Goal: Task Accomplishment & Management: Use online tool/utility

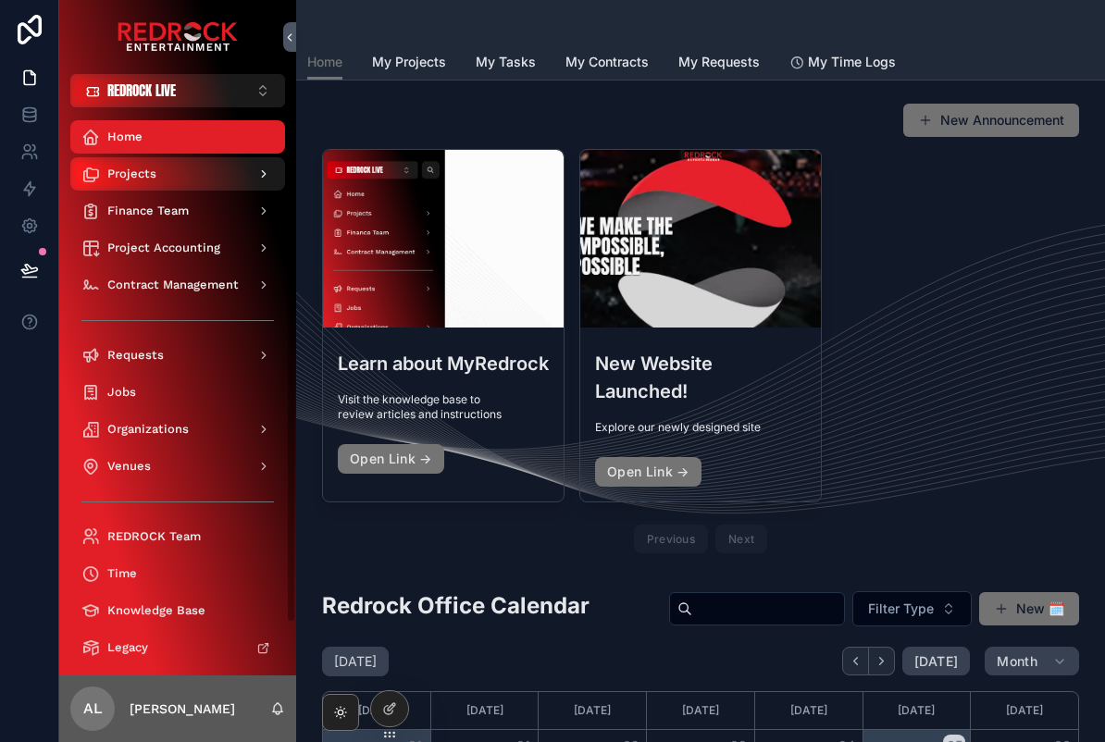
click at [117, 160] on div "Projects" at bounding box center [177, 174] width 193 height 30
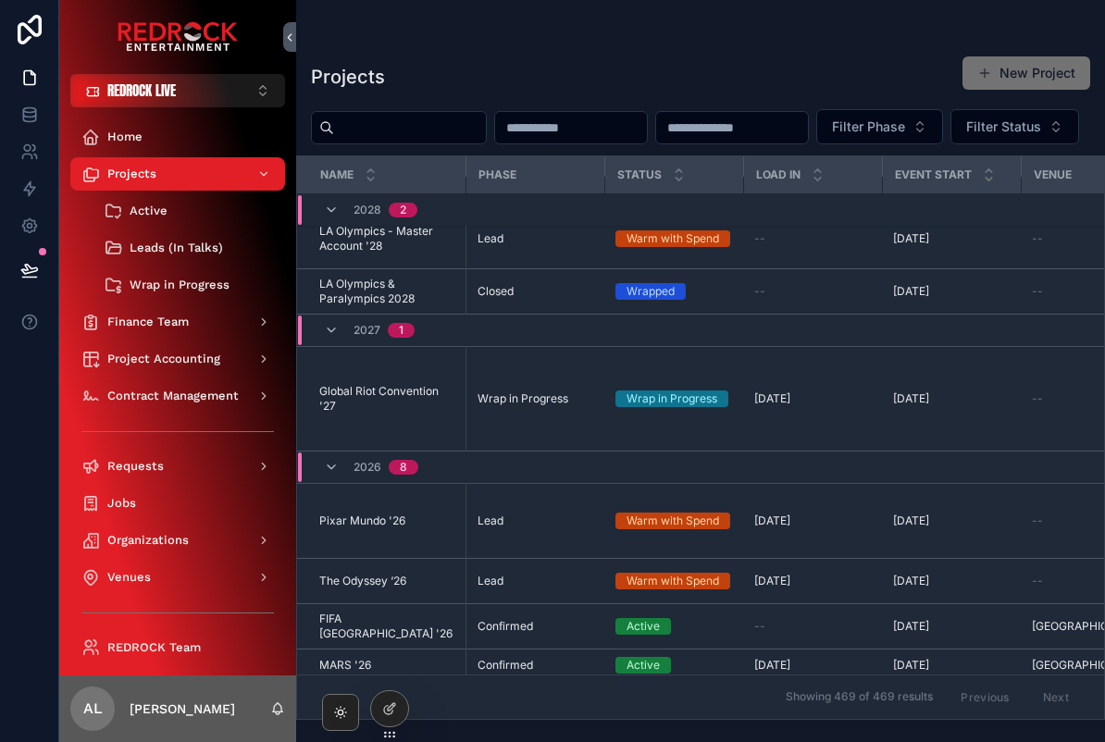
scroll to position [18, 0]
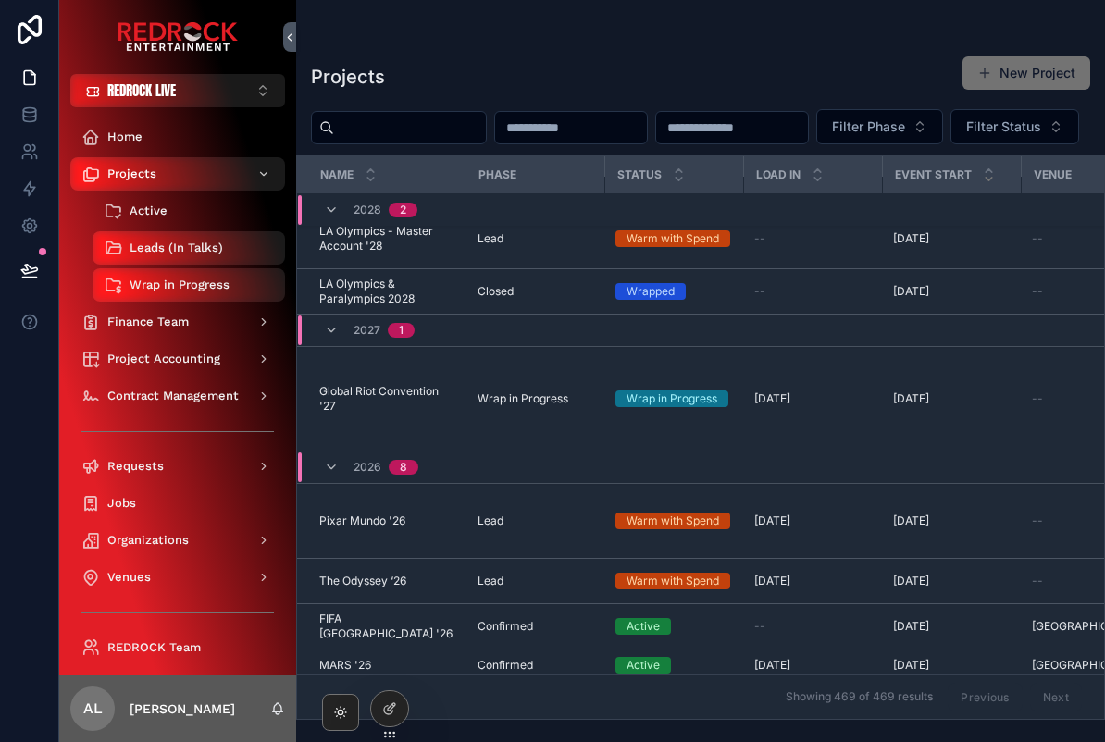
click at [146, 215] on span "Active" at bounding box center [149, 211] width 38 height 15
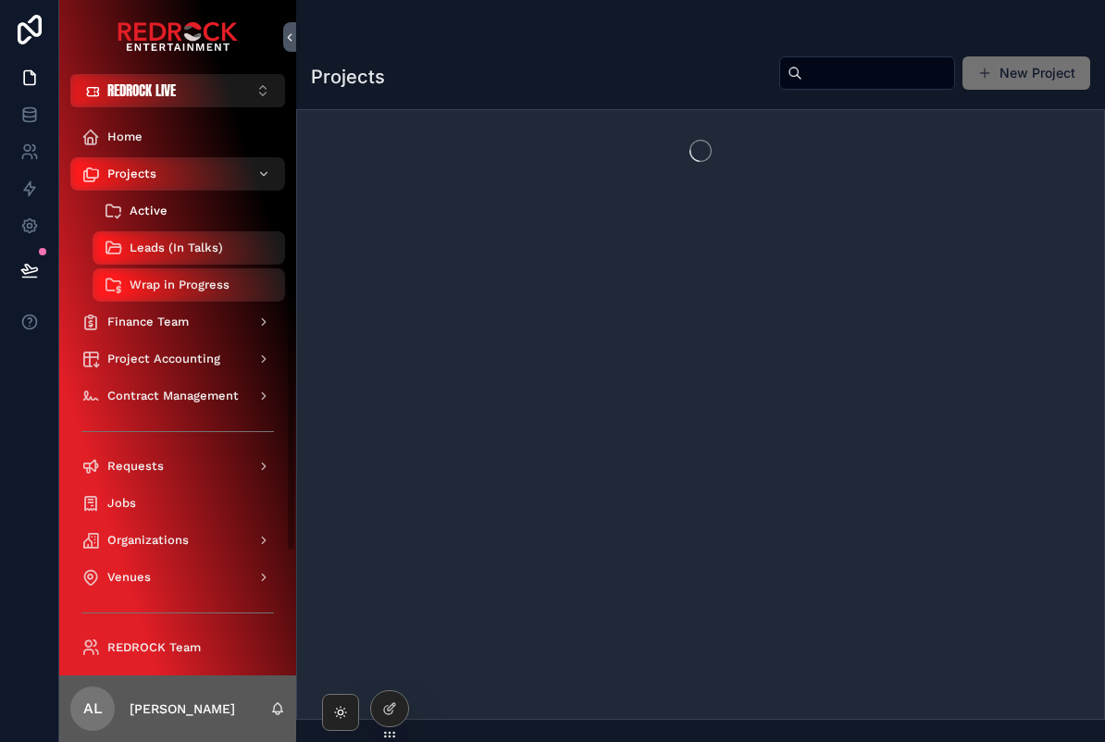
click at [144, 224] on div "Active" at bounding box center [189, 211] width 170 height 30
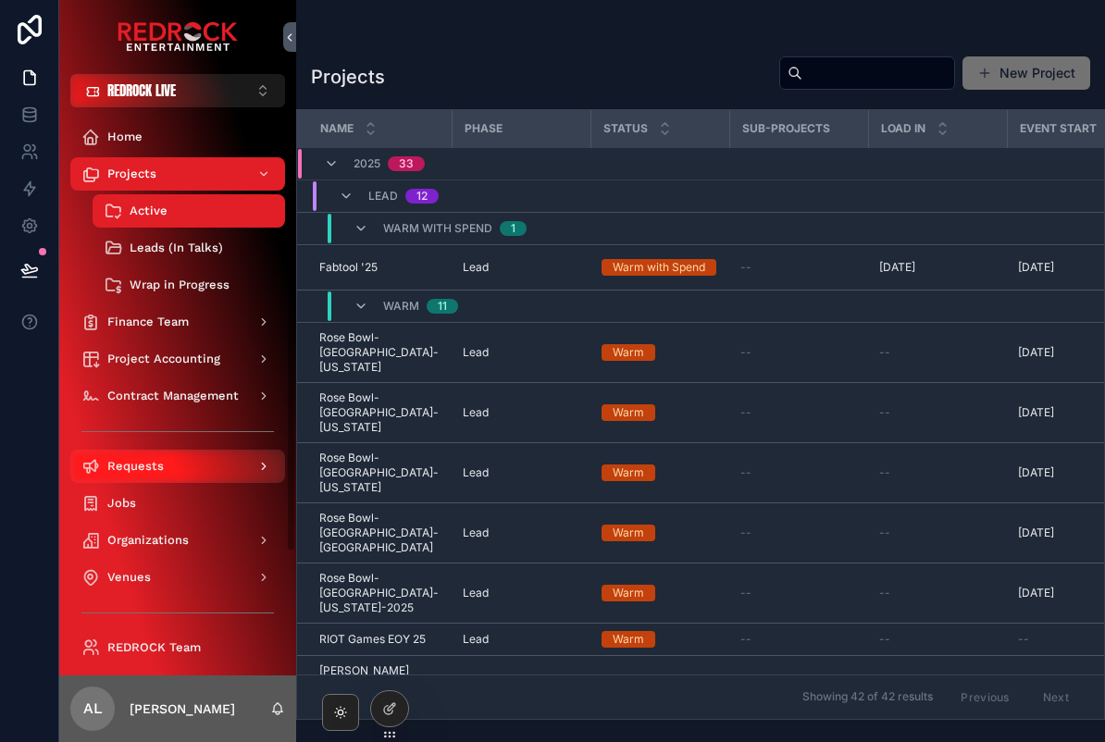
click at [128, 471] on span "Requests" at bounding box center [135, 466] width 56 height 15
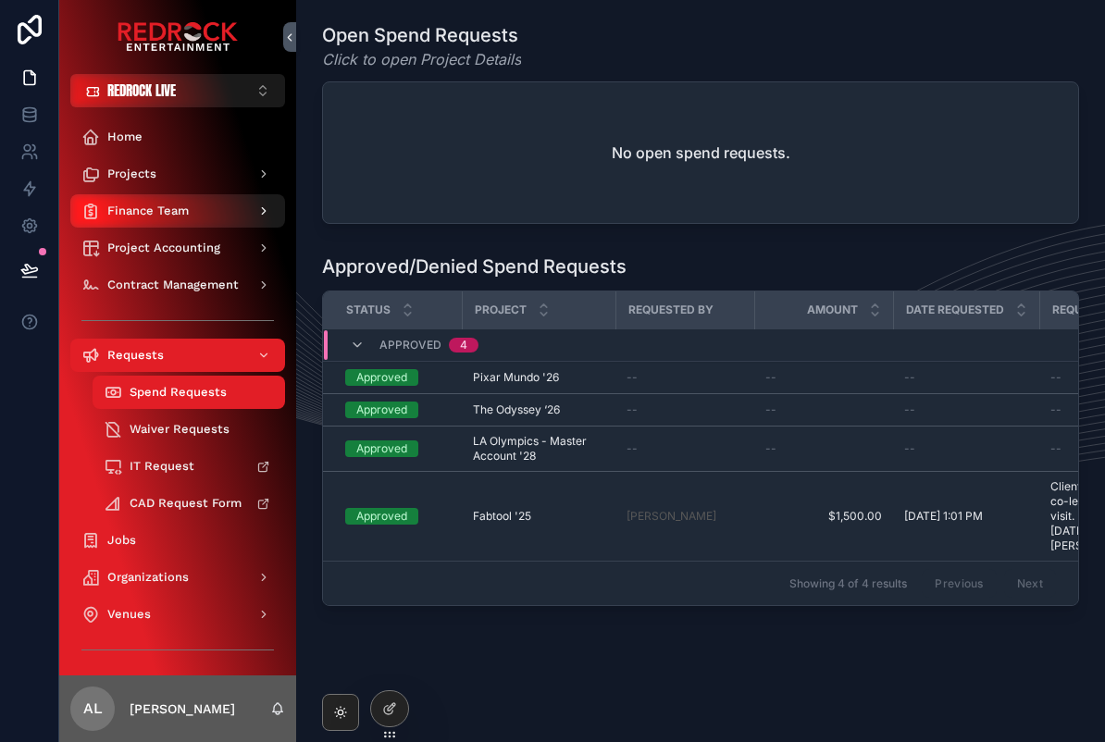
click at [131, 199] on div "Finance Team" at bounding box center [177, 211] width 193 height 30
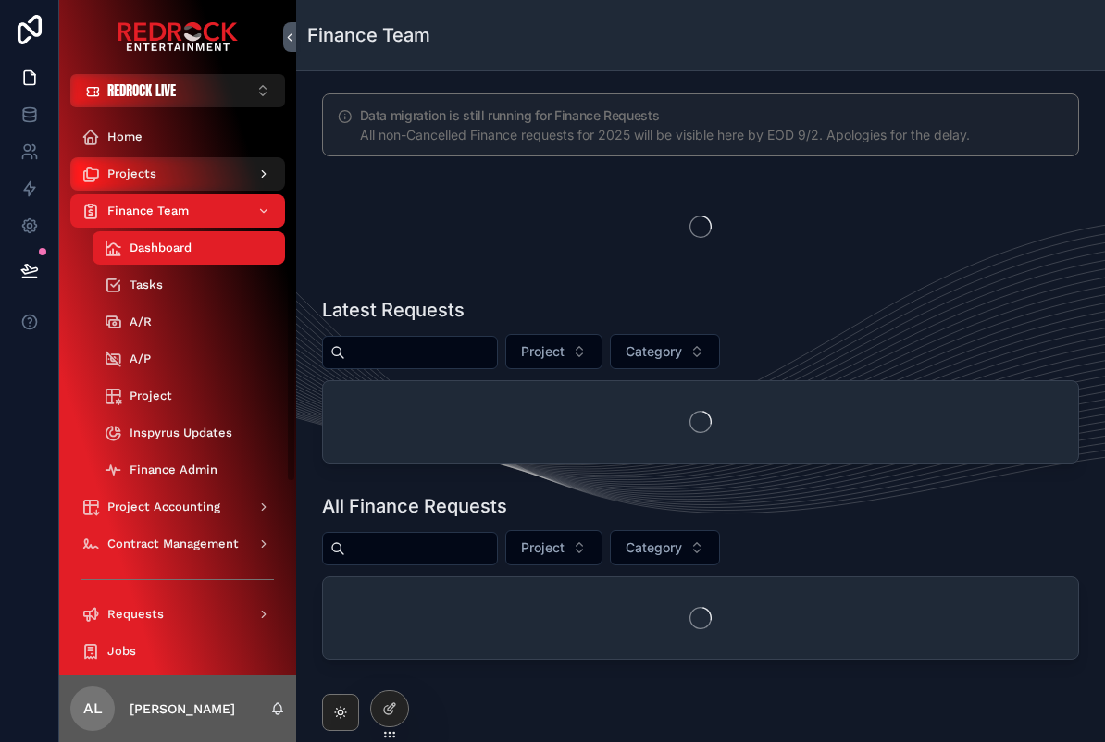
click at [119, 181] on div "Projects" at bounding box center [177, 174] width 193 height 30
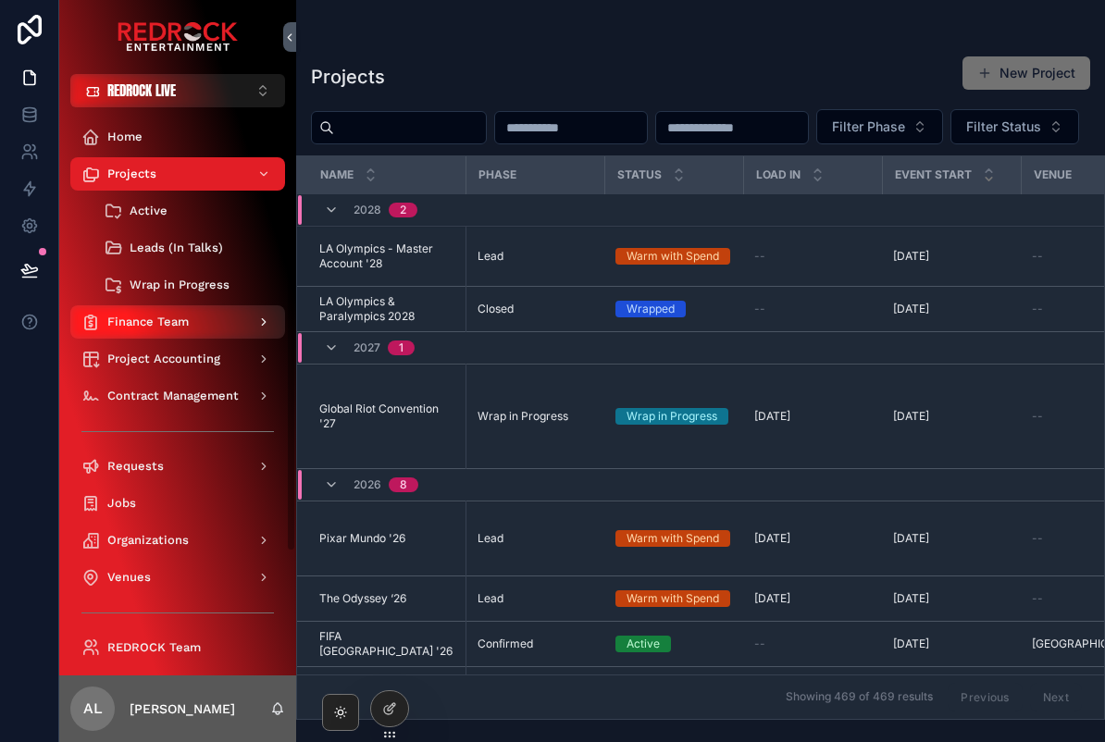
click at [143, 316] on span "Finance Team" at bounding box center [147, 322] width 81 height 15
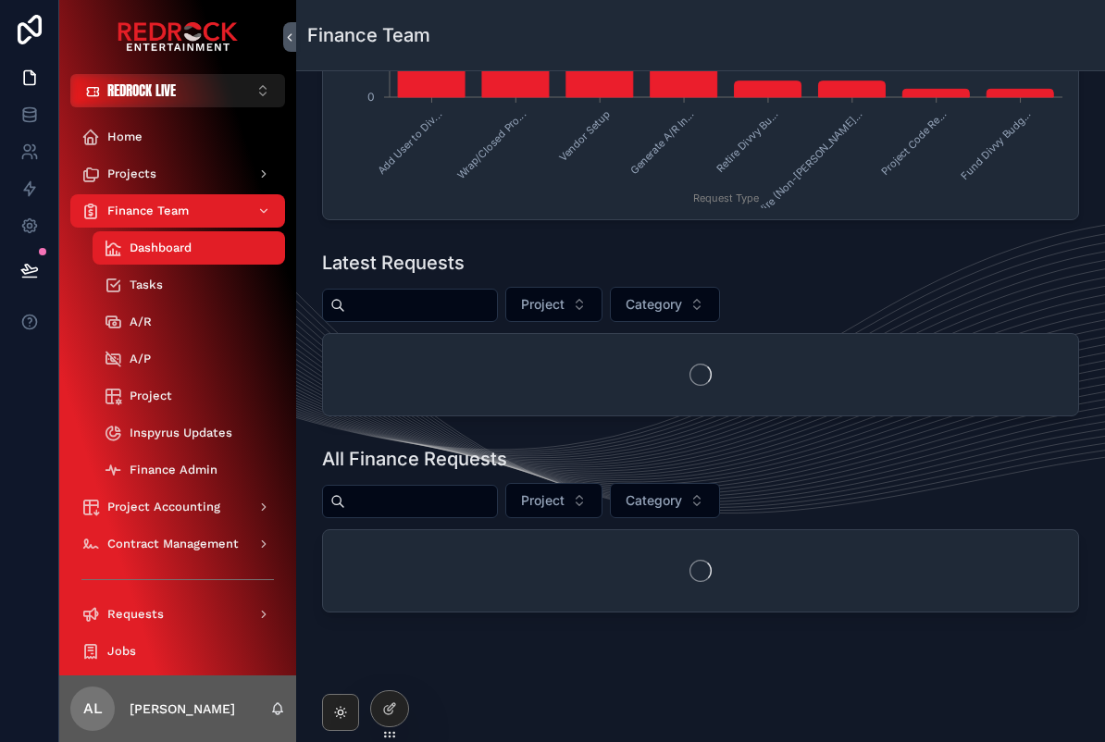
scroll to position [375, 0]
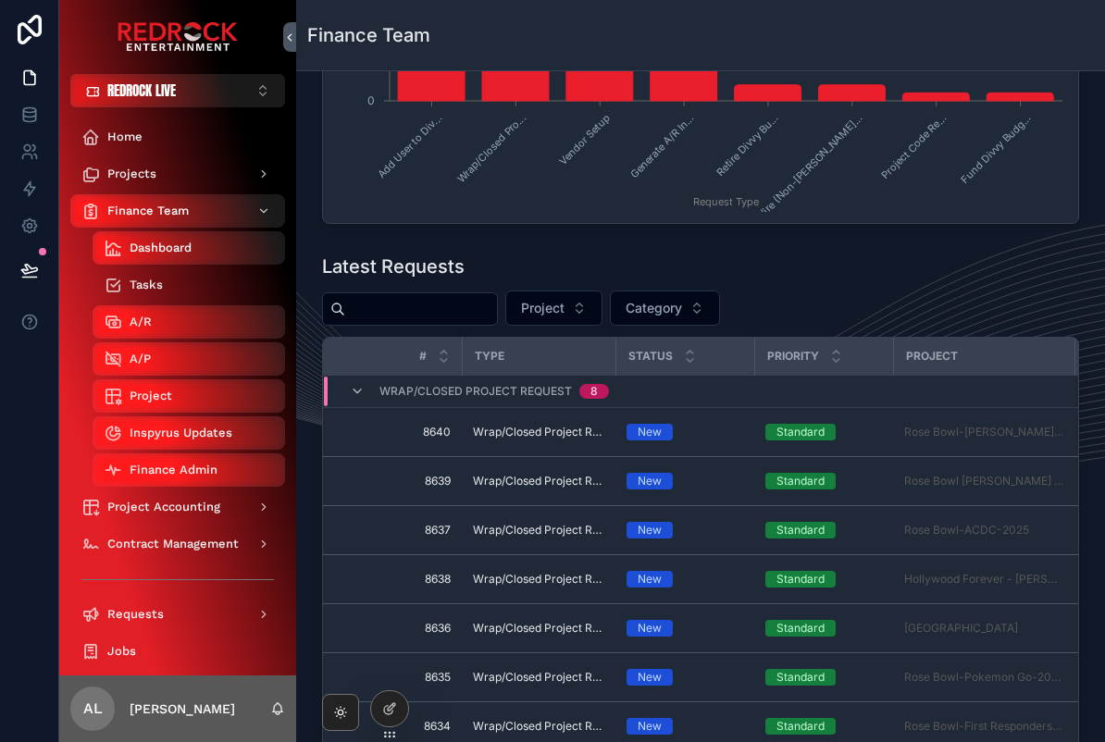
click at [161, 288] on span "Tasks" at bounding box center [146, 285] width 33 height 15
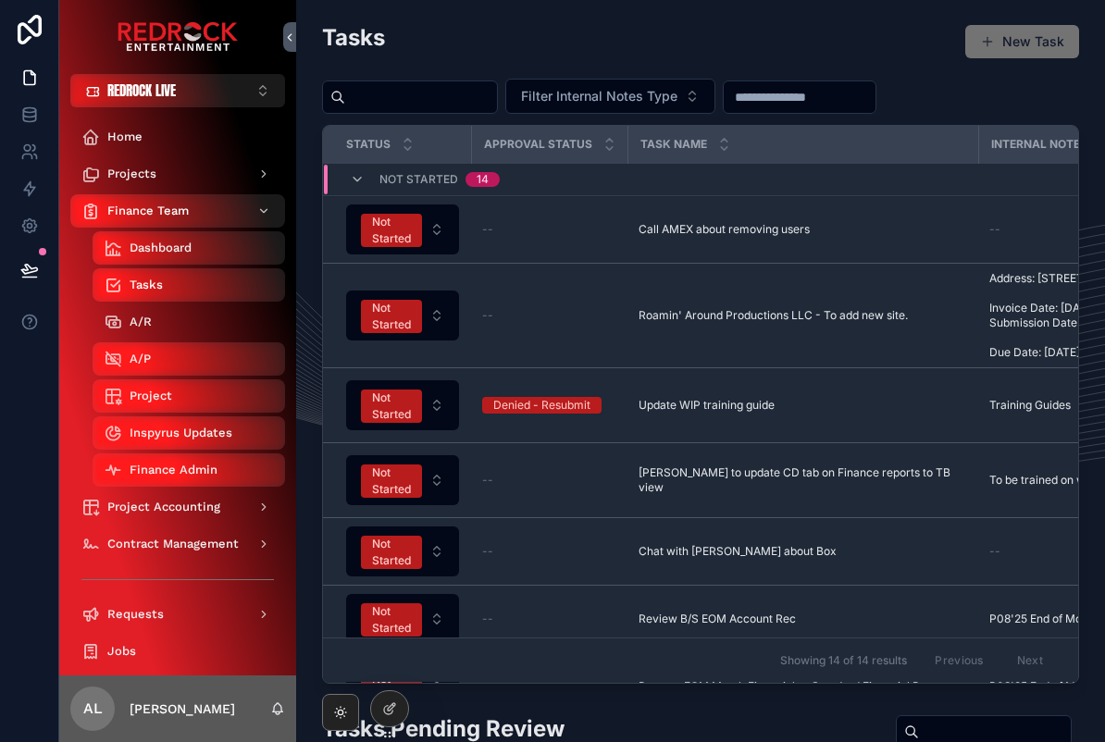
click at [164, 334] on div "A/R" at bounding box center [189, 322] width 170 height 30
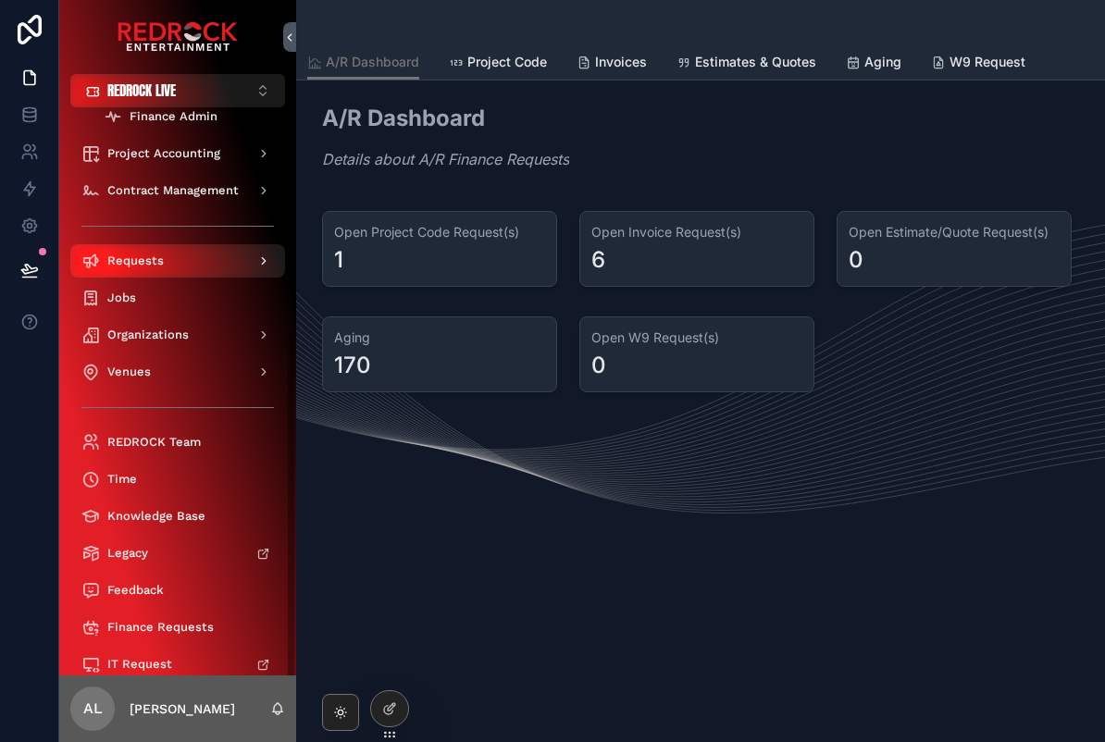
click at [102, 267] on div "Requests" at bounding box center [177, 261] width 193 height 30
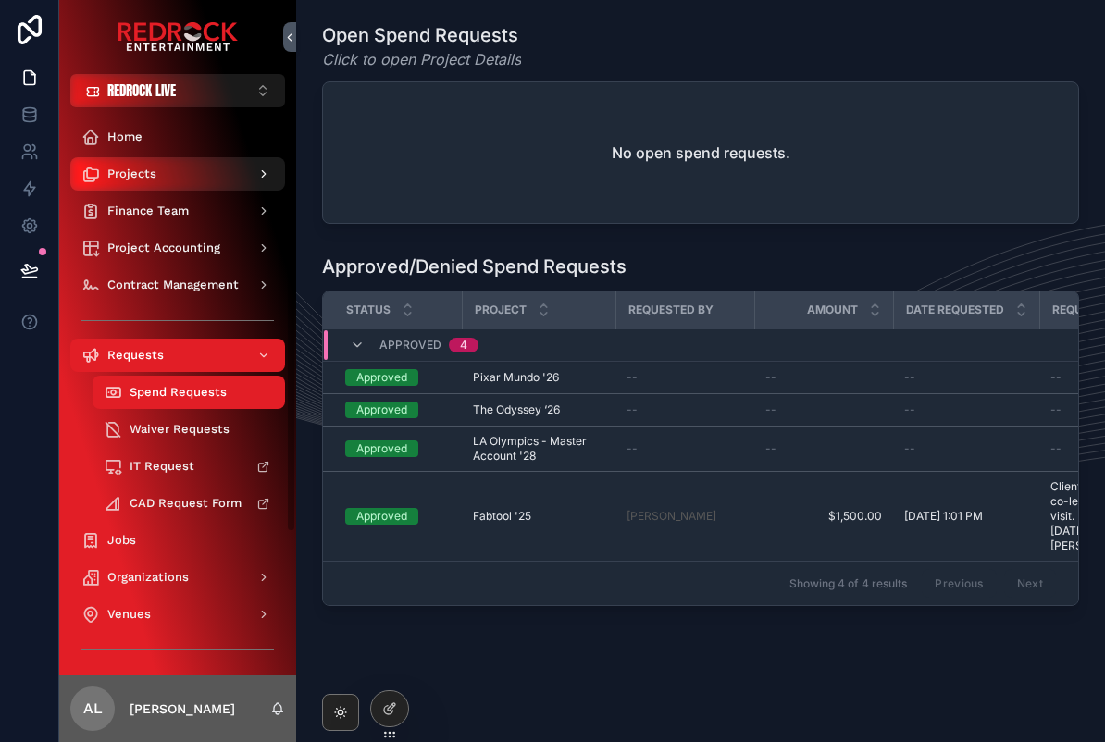
click at [91, 183] on span "scrollable content" at bounding box center [90, 174] width 19 height 19
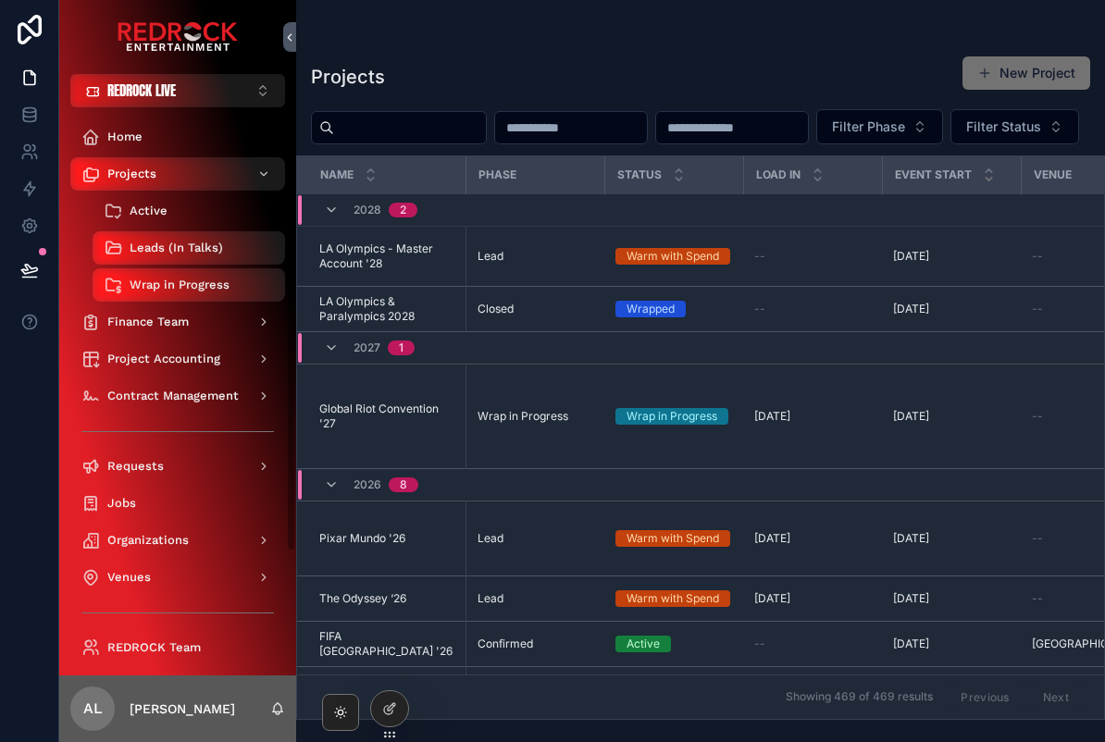
click at [135, 213] on span "Active" at bounding box center [149, 211] width 38 height 15
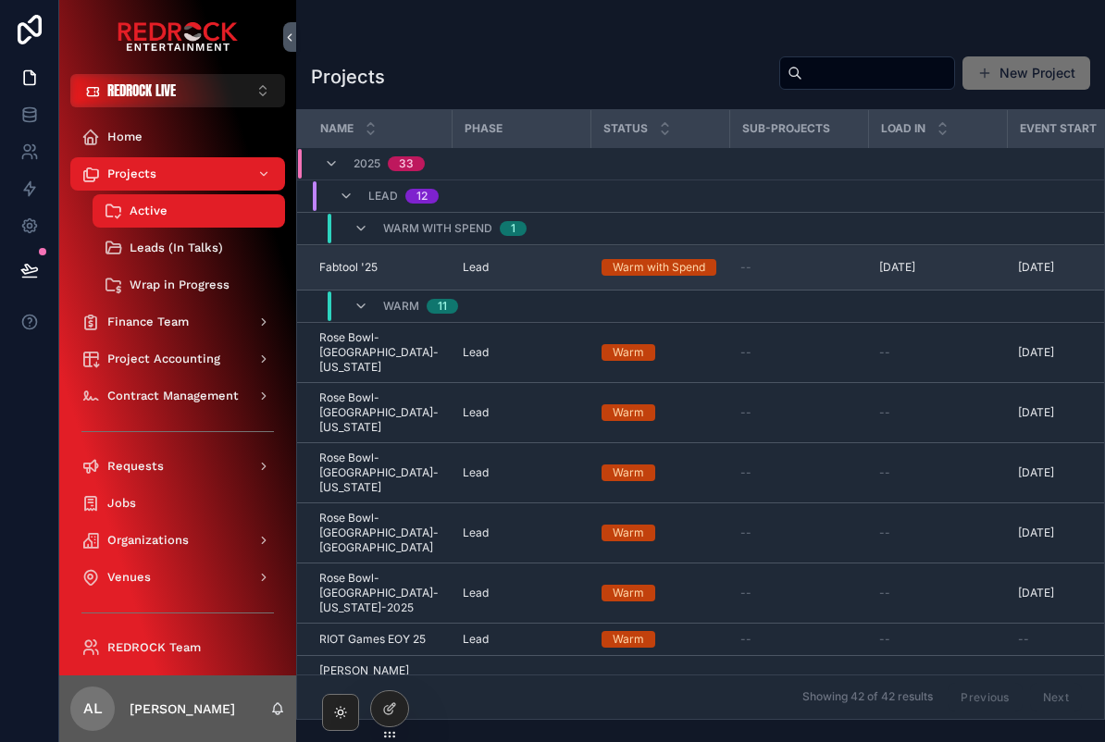
click at [351, 274] on span "Fabtool '25" at bounding box center [348, 267] width 58 height 15
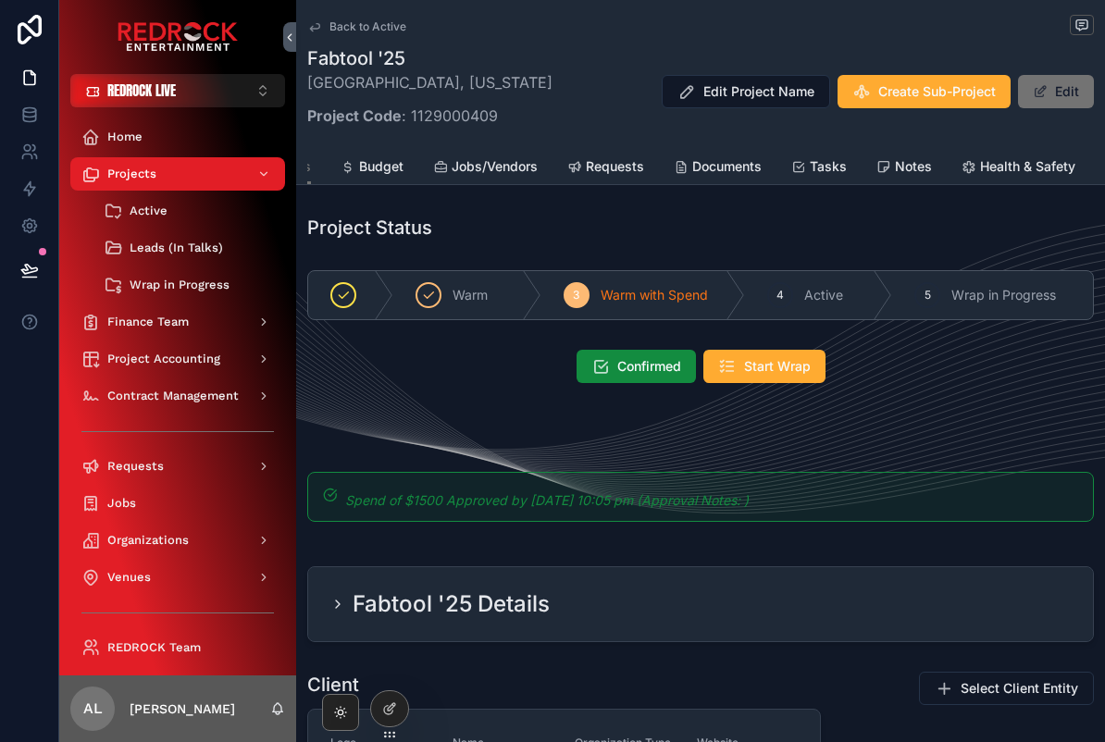
scroll to position [0, 7]
click at [655, 164] on span "Requests" at bounding box center [666, 166] width 58 height 19
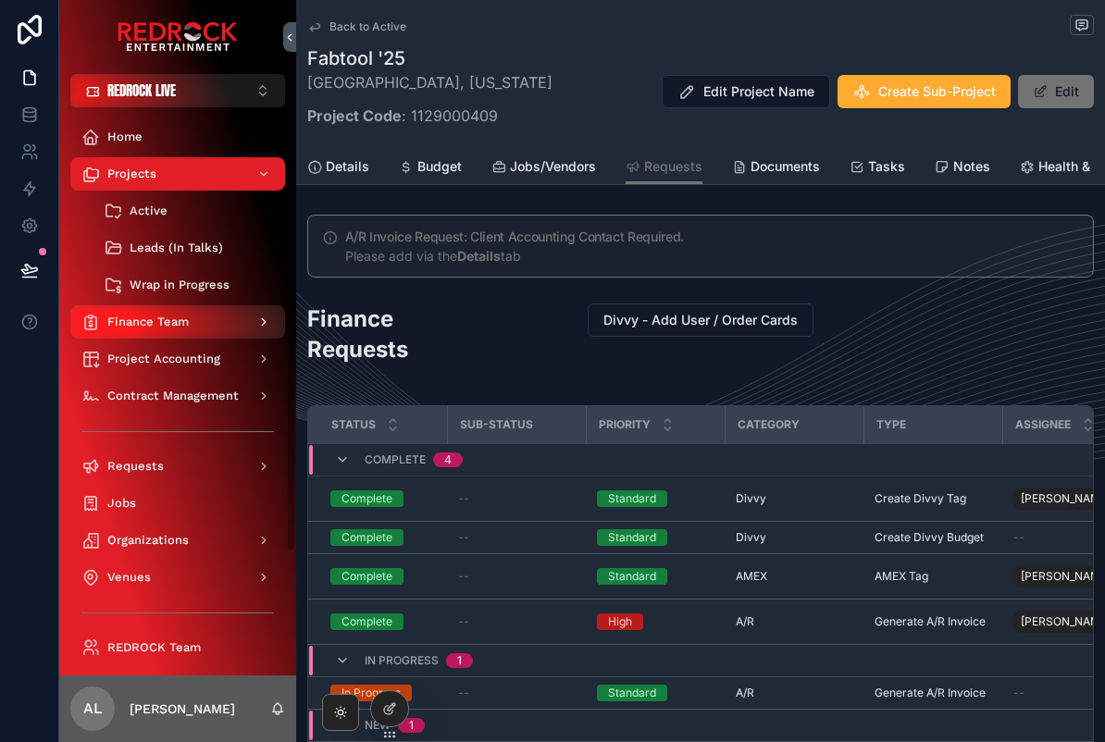
click at [155, 314] on div "Finance Team" at bounding box center [177, 322] width 193 height 30
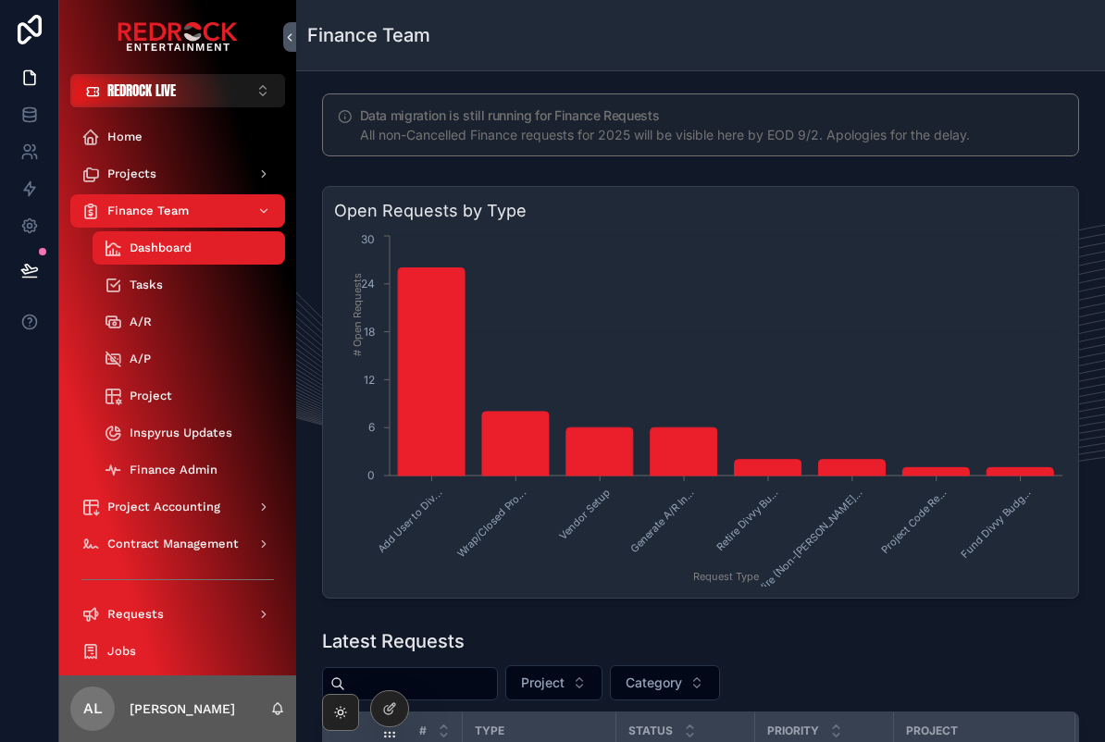
click at [10, 373] on div at bounding box center [29, 371] width 59 height 742
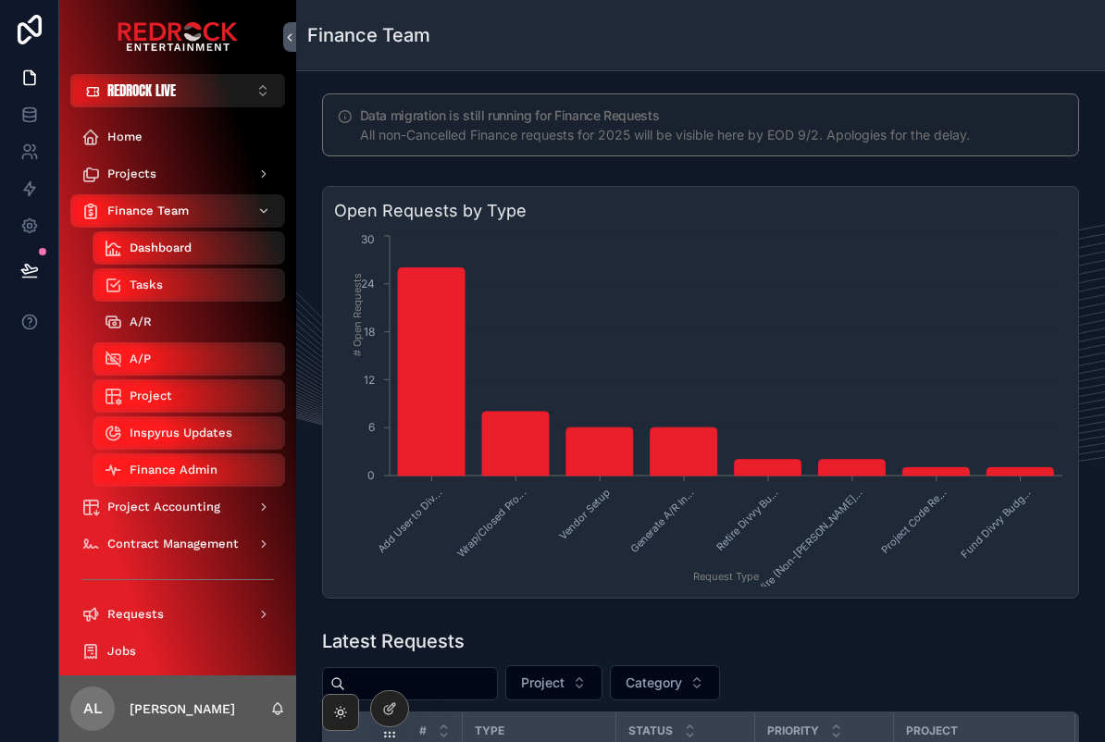
click at [120, 313] on icon "scrollable content" at bounding box center [113, 322] width 19 height 19
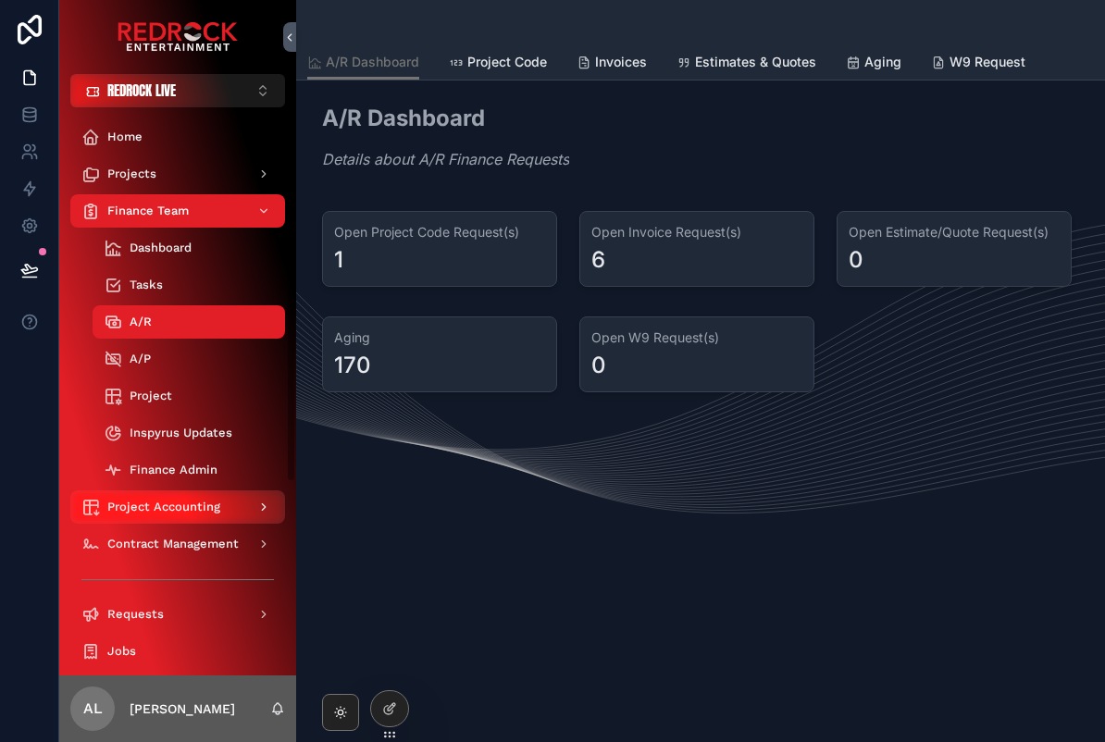
click at [128, 517] on div "Project Accounting" at bounding box center [177, 507] width 193 height 30
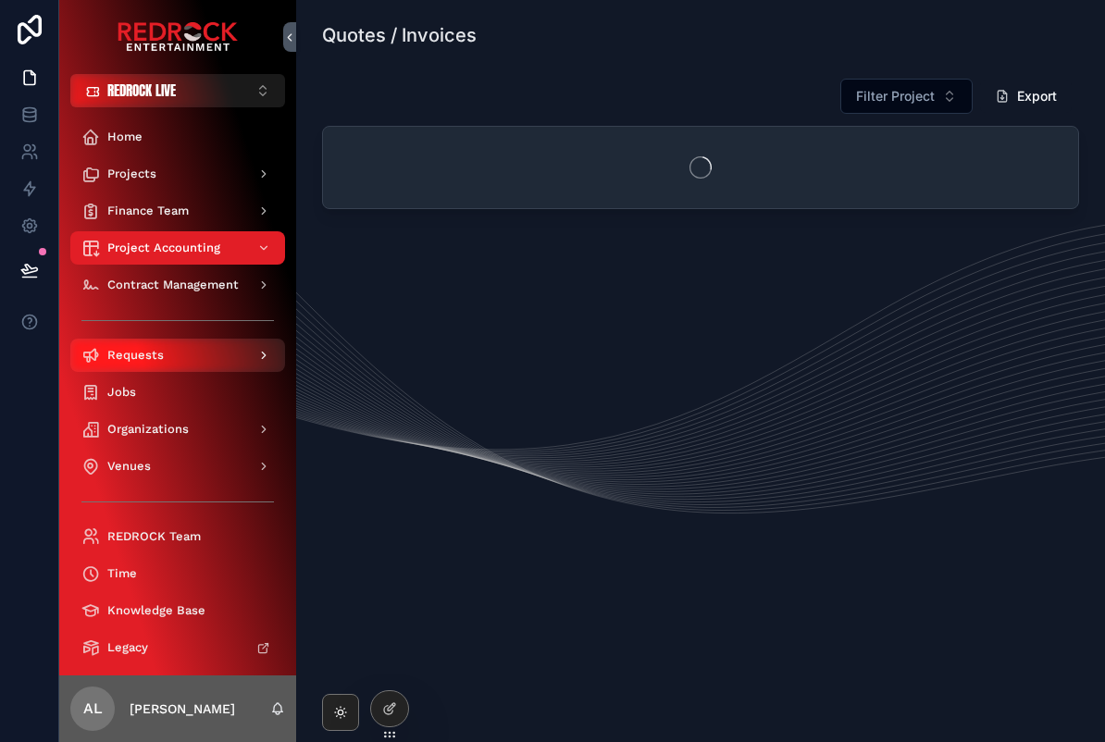
click at [121, 339] on link "Requests" at bounding box center [177, 355] width 215 height 33
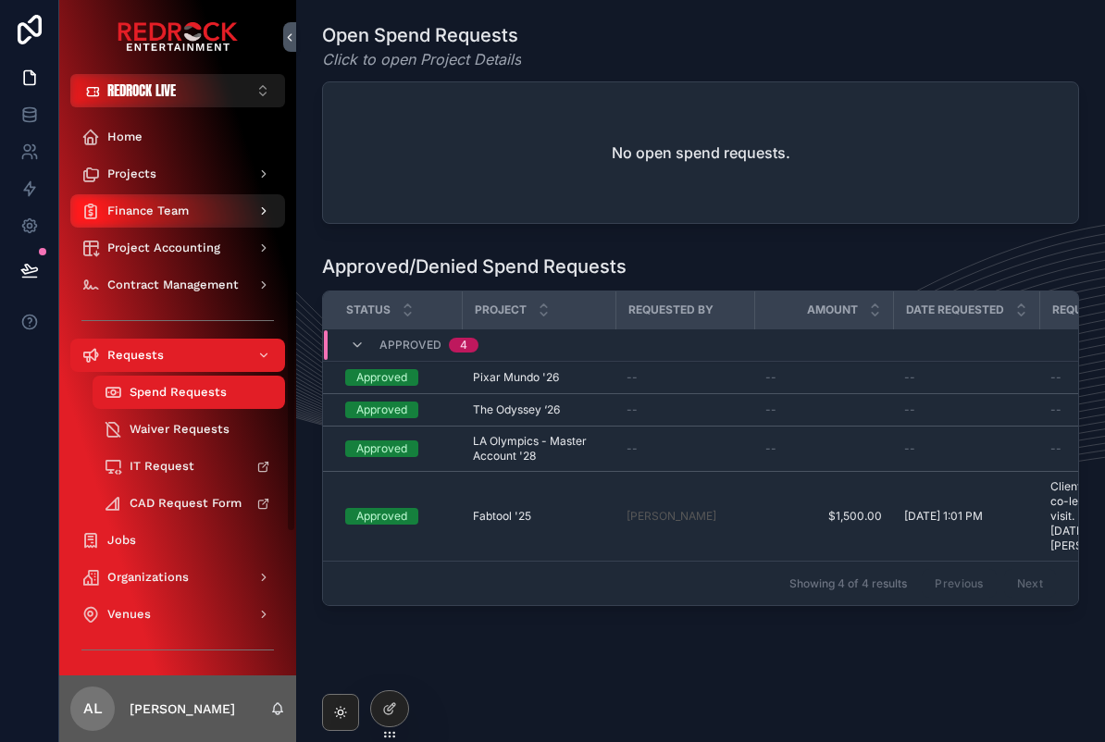
click at [115, 194] on link "Finance Team" at bounding box center [177, 210] width 215 height 33
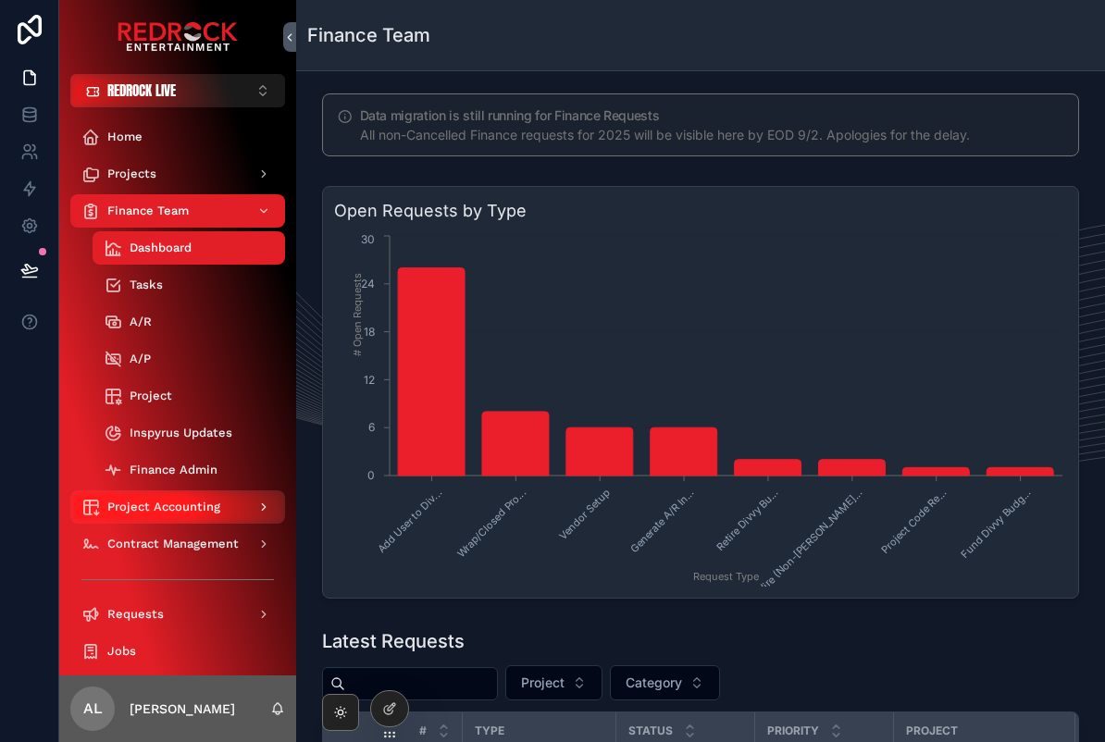
click at [166, 514] on span "Project Accounting" at bounding box center [163, 507] width 113 height 15
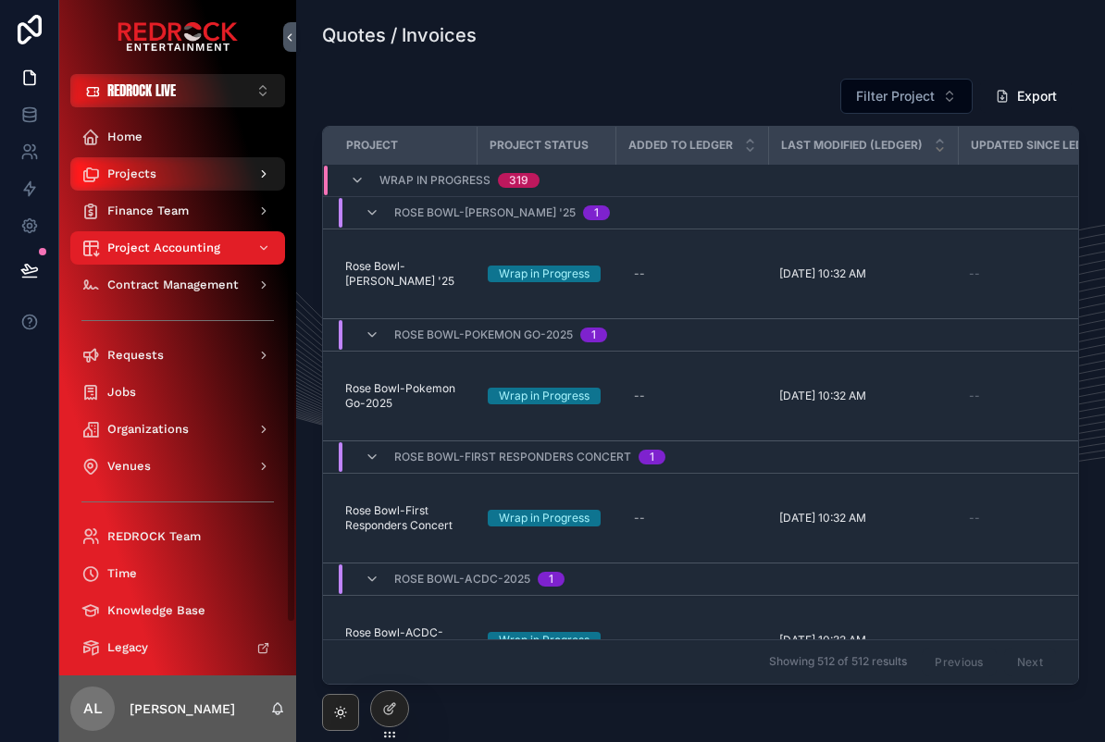
click at [95, 182] on icon "scrollable content" at bounding box center [90, 174] width 19 height 19
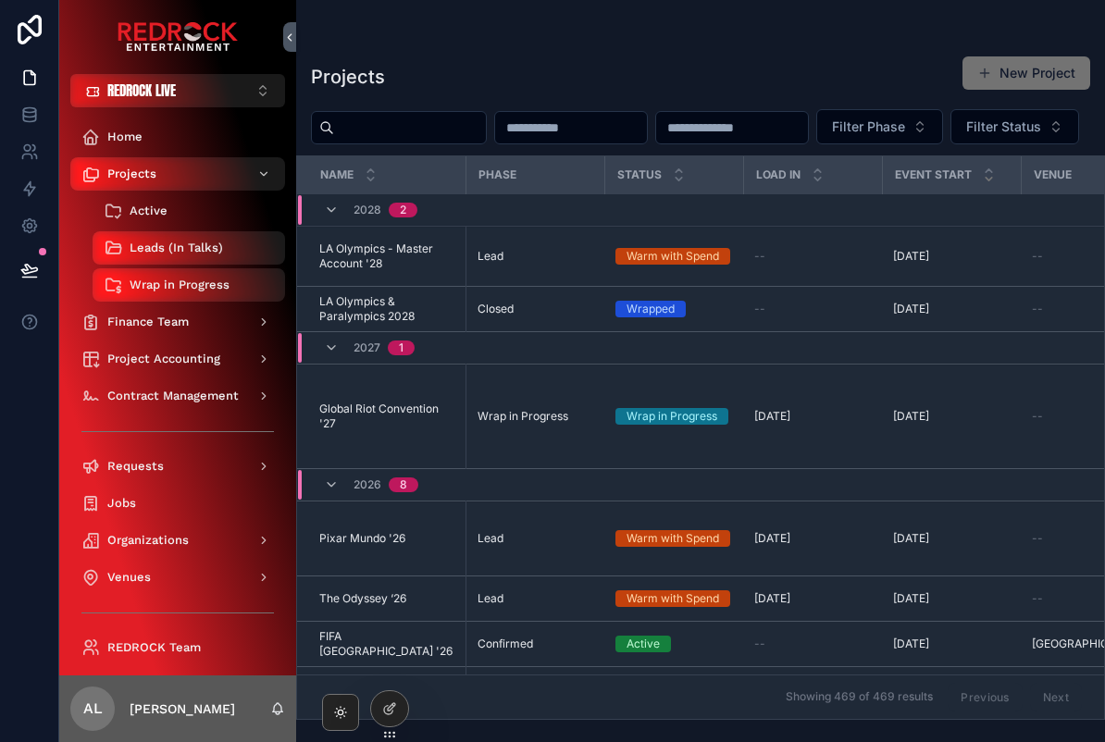
click at [113, 203] on icon "scrollable content" at bounding box center [113, 211] width 19 height 19
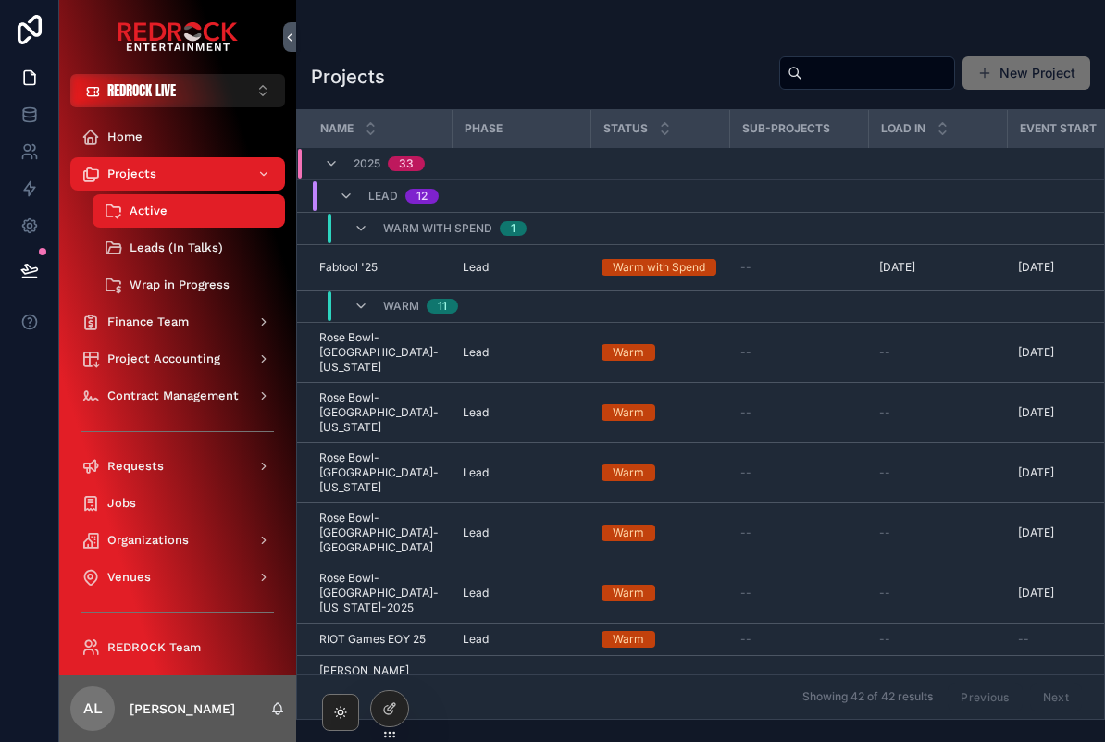
click at [443, 217] on div "Warm with Spend 1" at bounding box center [454, 229] width 143 height 30
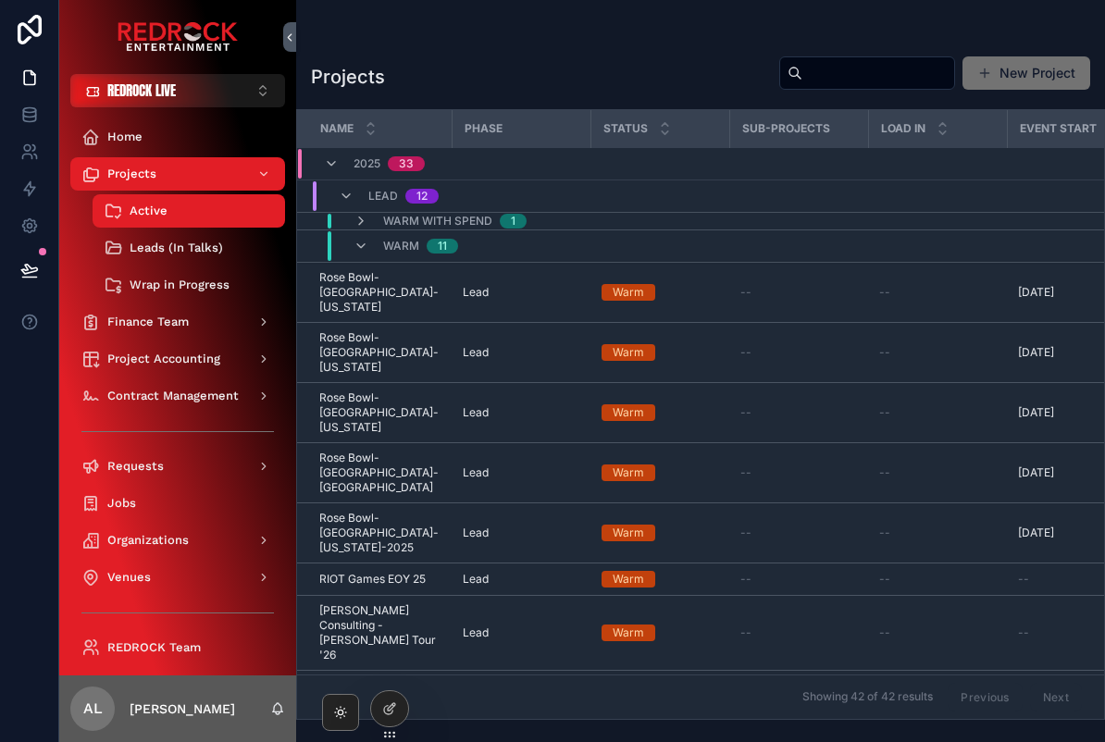
click at [454, 214] on span "Warm with Spend" at bounding box center [437, 221] width 109 height 15
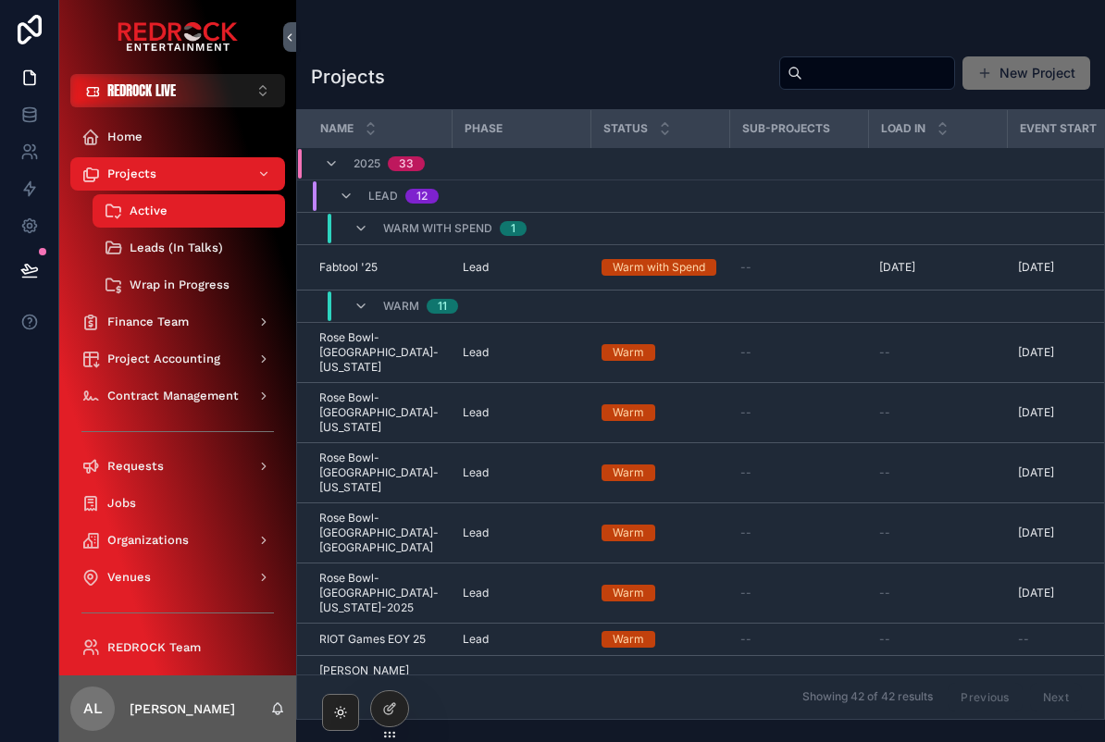
click at [462, 235] on span "Warm with Spend" at bounding box center [437, 228] width 109 height 15
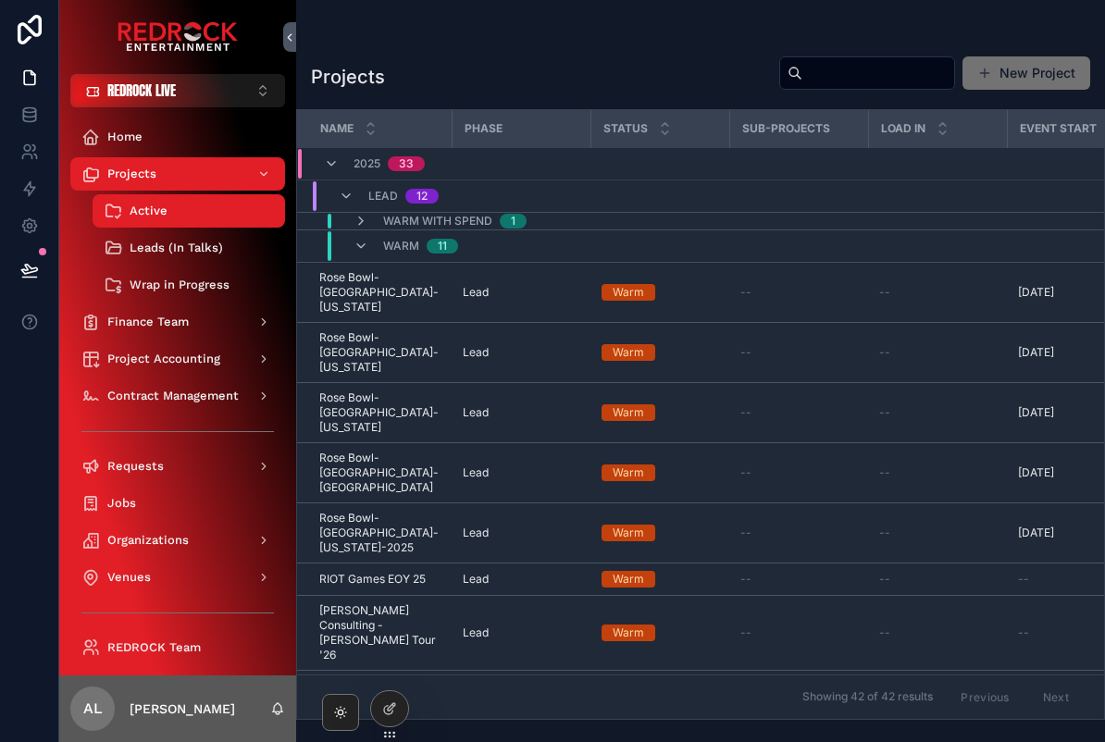
click at [489, 222] on span "Warm with Spend" at bounding box center [437, 221] width 109 height 15
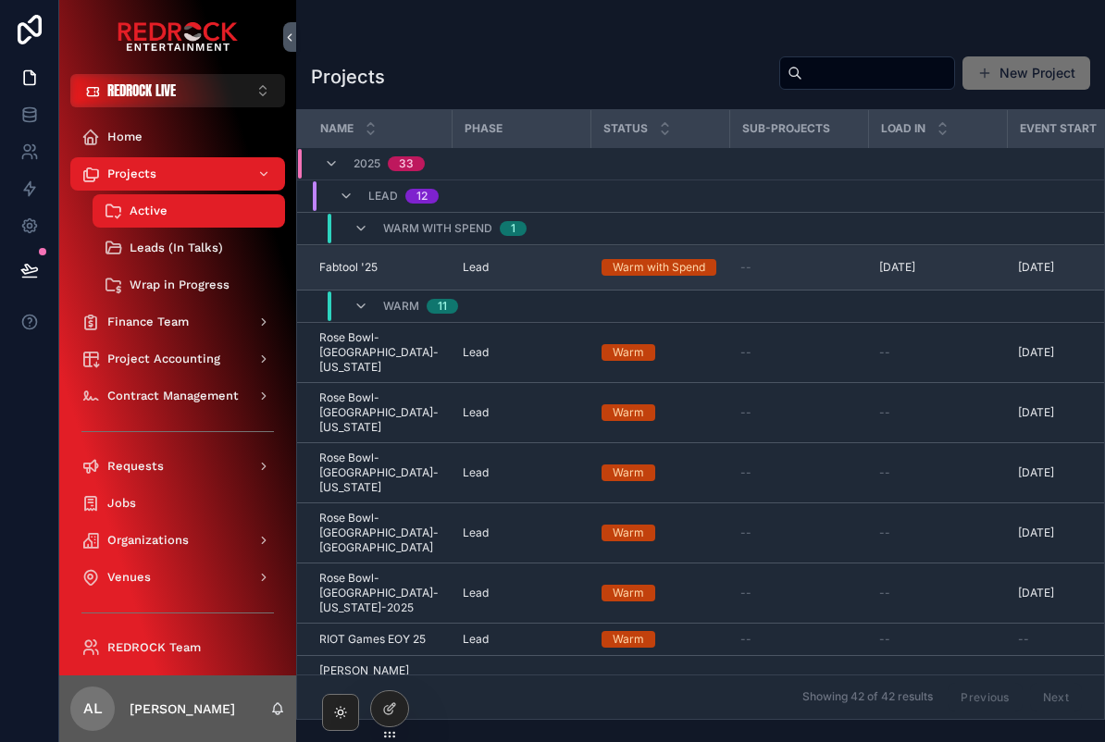
click at [459, 274] on td "Lead" at bounding box center [521, 267] width 139 height 45
click at [368, 274] on span "Fabtool '25" at bounding box center [348, 267] width 58 height 15
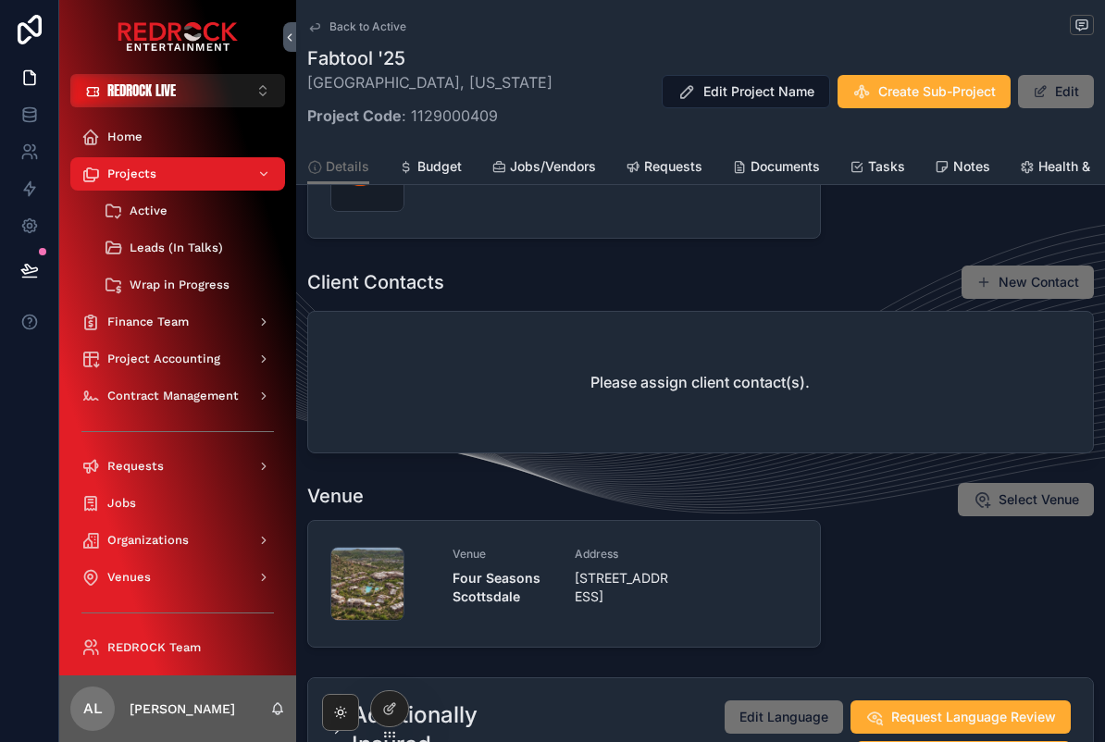
scroll to position [698, 0]
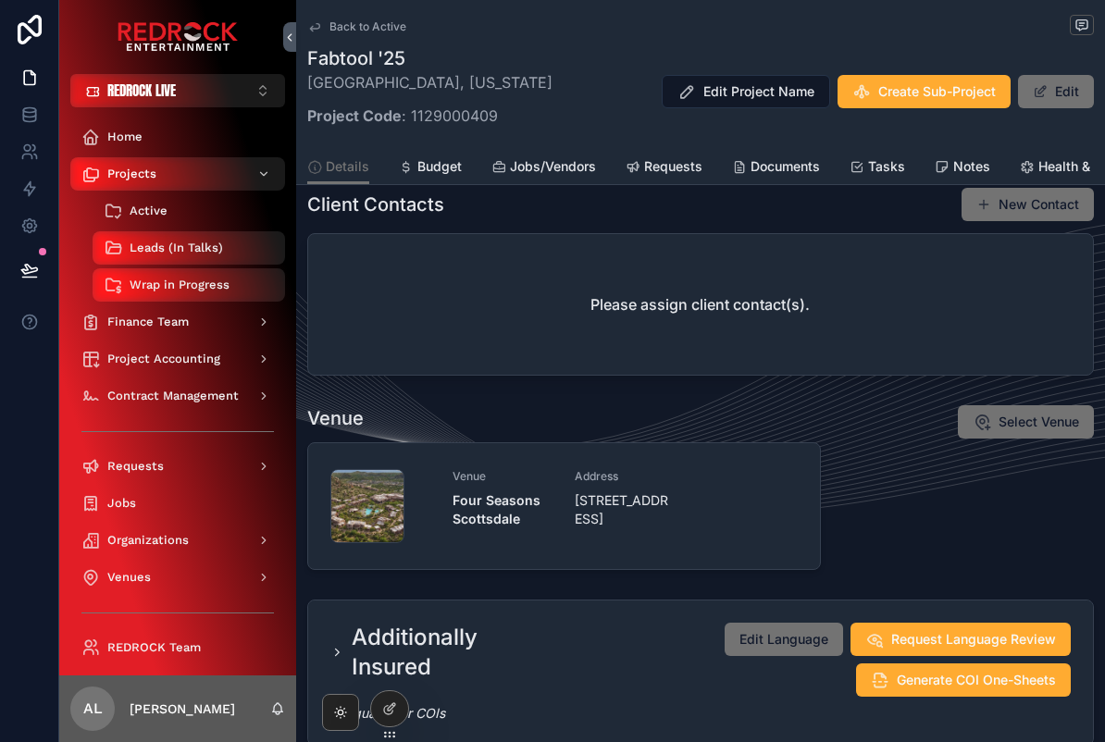
click at [95, 202] on link "Active" at bounding box center [189, 210] width 193 height 33
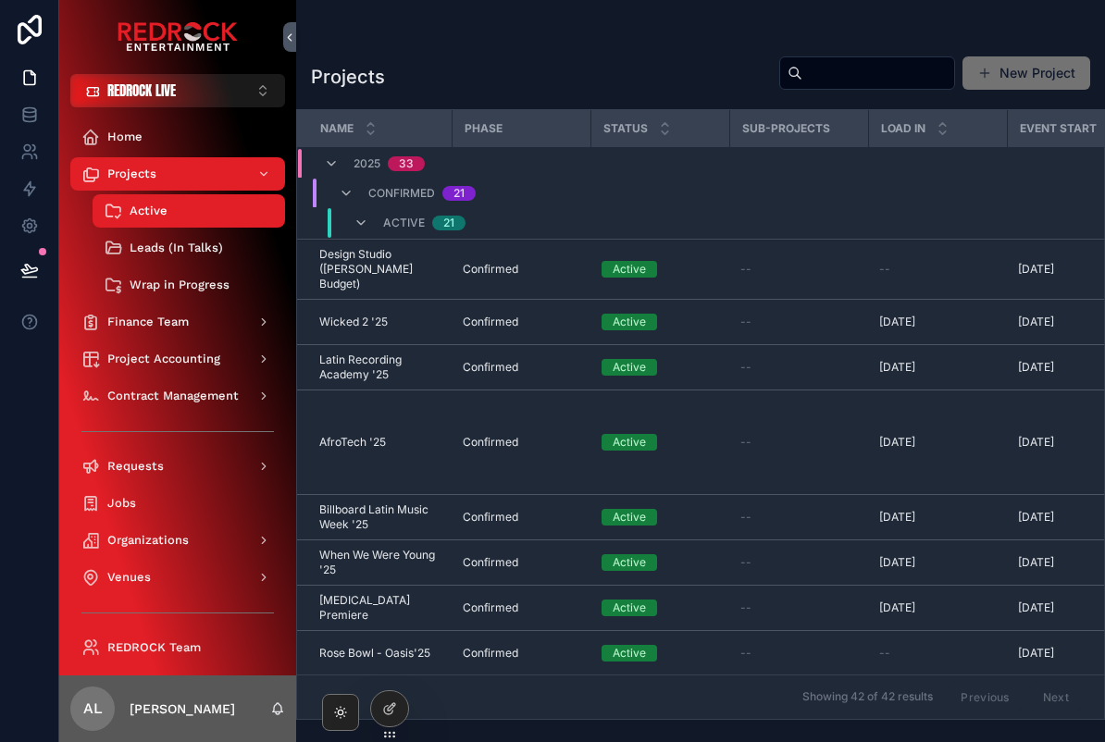
scroll to position [795, 0]
click at [893, 76] on input "scrollable content" at bounding box center [878, 73] width 152 height 26
type input "********"
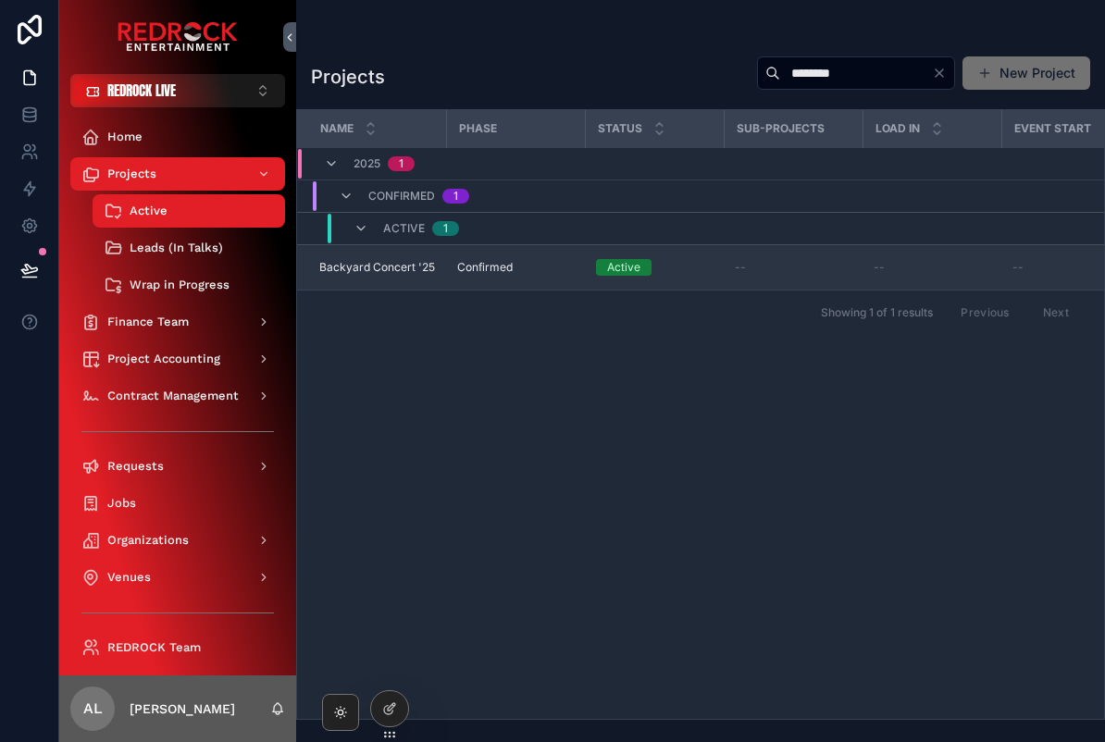
click at [397, 263] on span "Backyard Concert '25" at bounding box center [377, 267] width 116 height 15
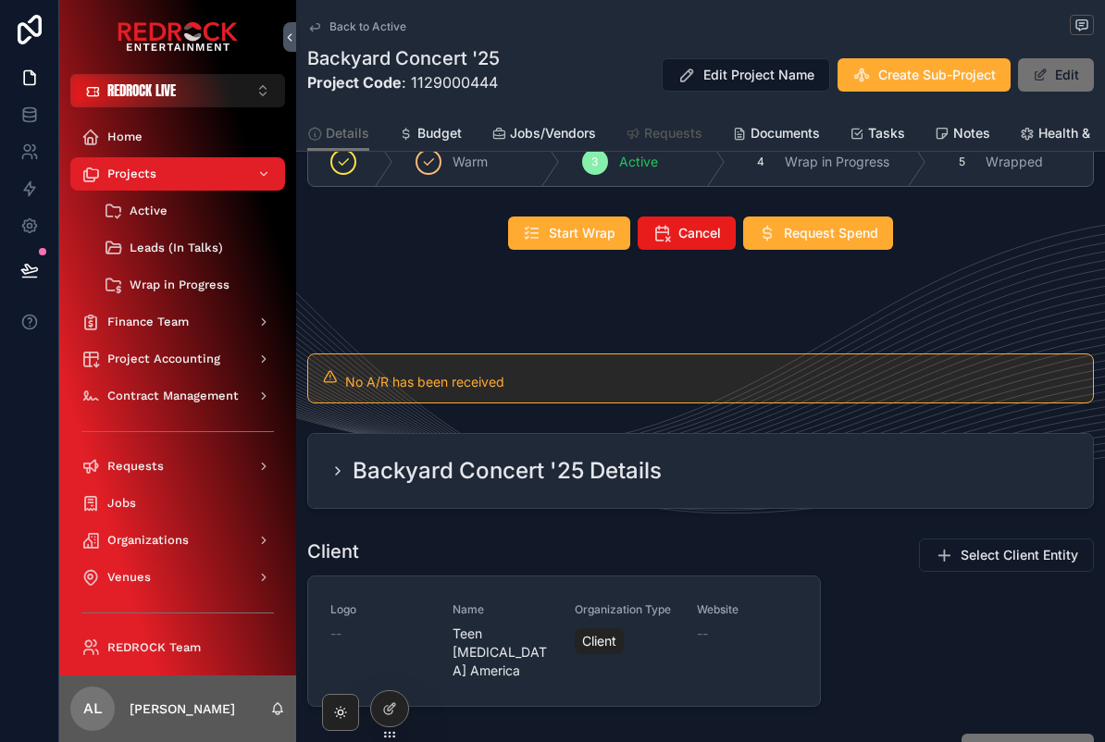
scroll to position [100, 0]
click at [664, 123] on link "Requests" at bounding box center [664, 135] width 77 height 37
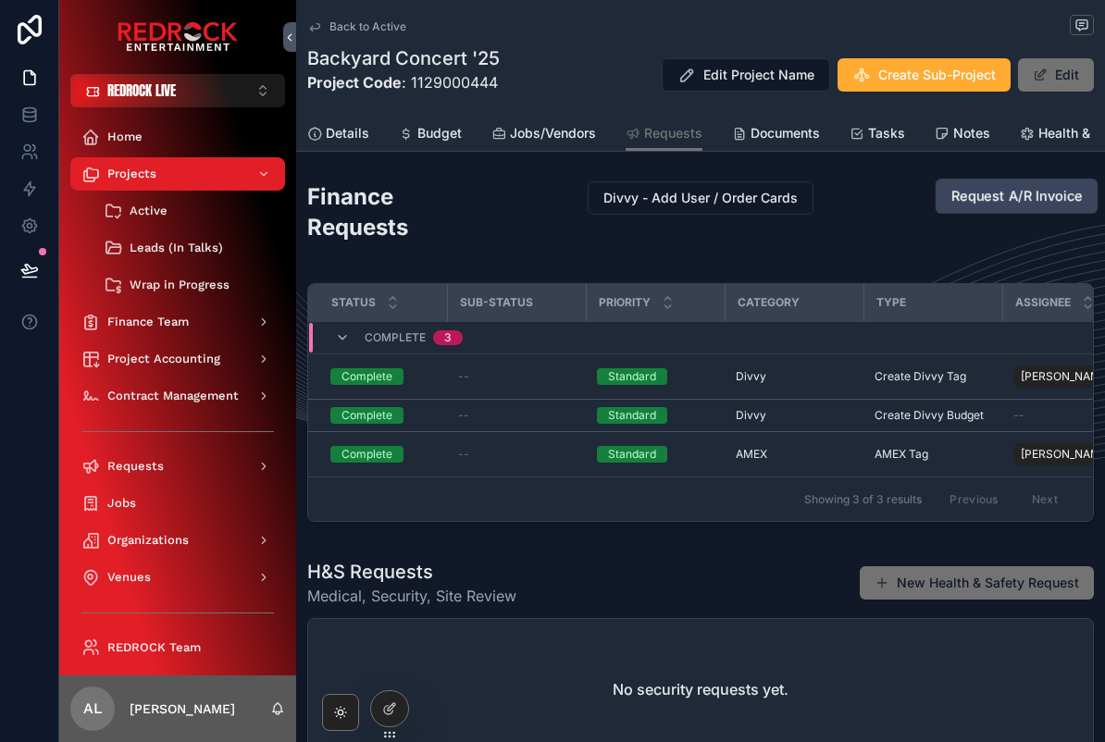
click at [1045, 193] on span "Request A/R Invoice" at bounding box center [1017, 196] width 131 height 19
click at [1060, 198] on span "Request A/R Invoice" at bounding box center [1017, 196] width 131 height 19
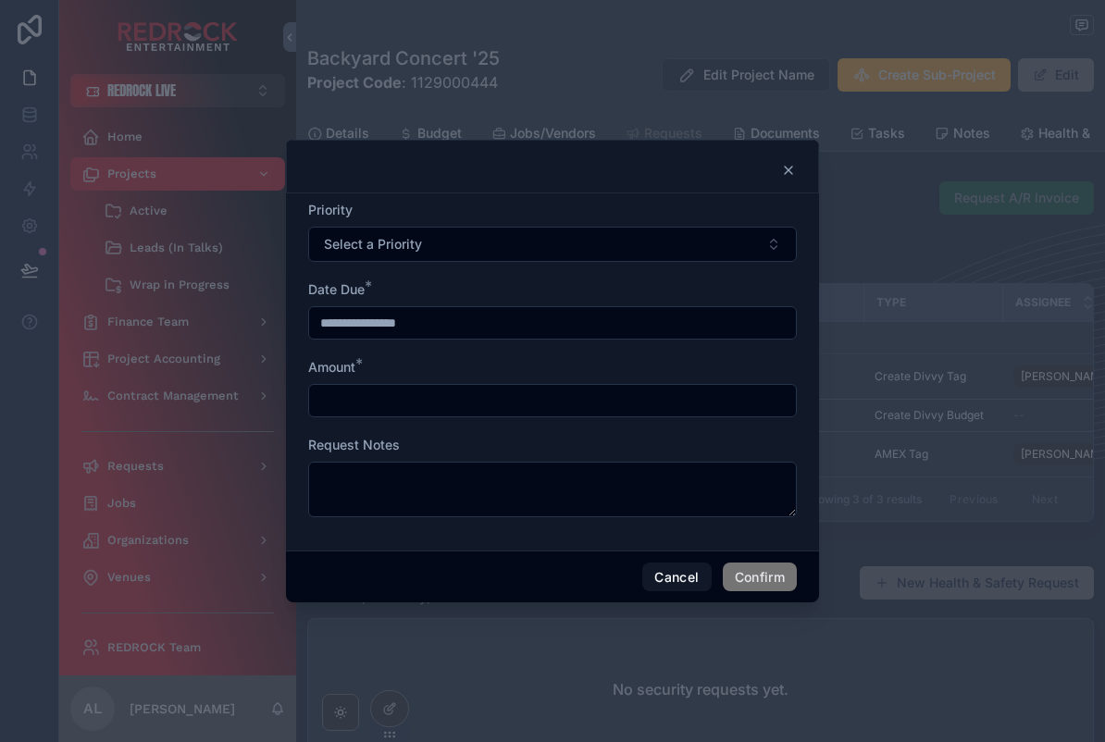
click at [785, 163] on icon at bounding box center [788, 170] width 15 height 15
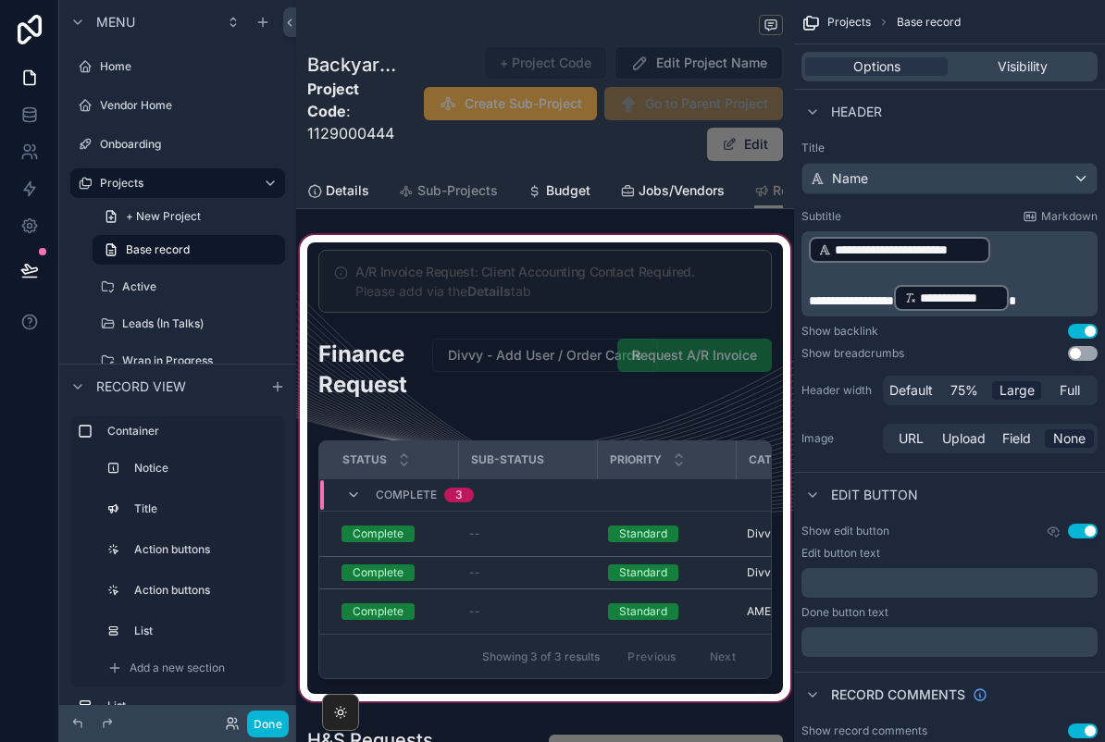
click at [711, 356] on div "scrollable content" at bounding box center [545, 468] width 498 height 474
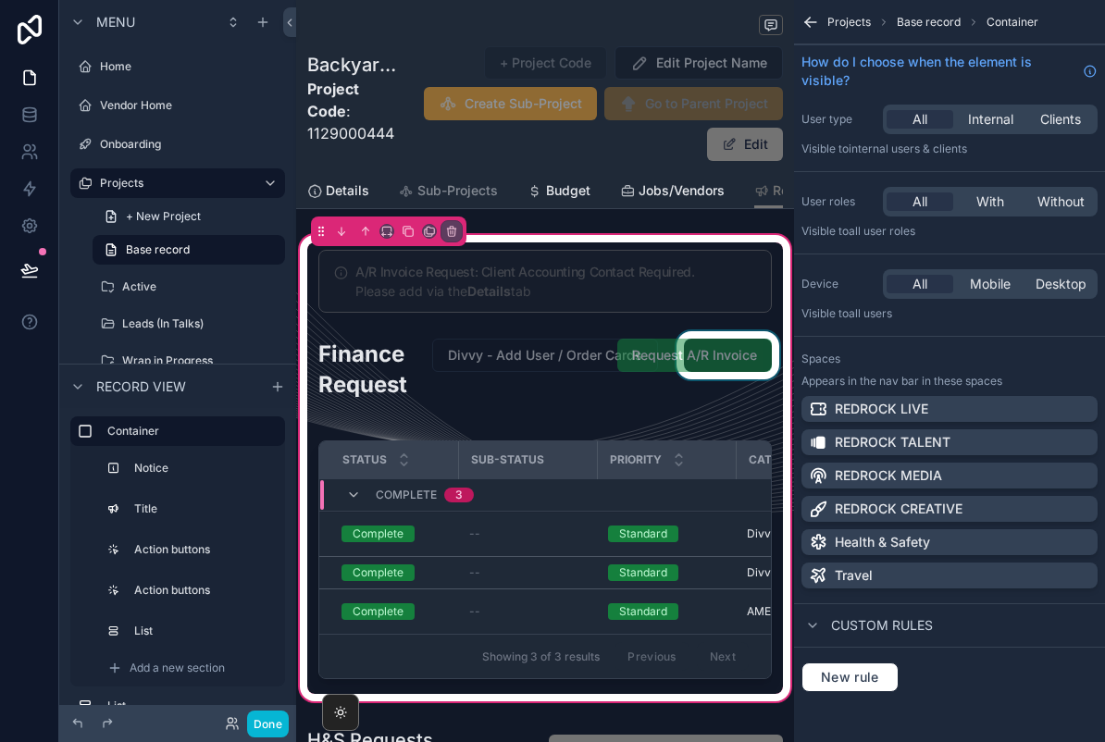
click at [722, 369] on div "scrollable content" at bounding box center [728, 376] width 111 height 91
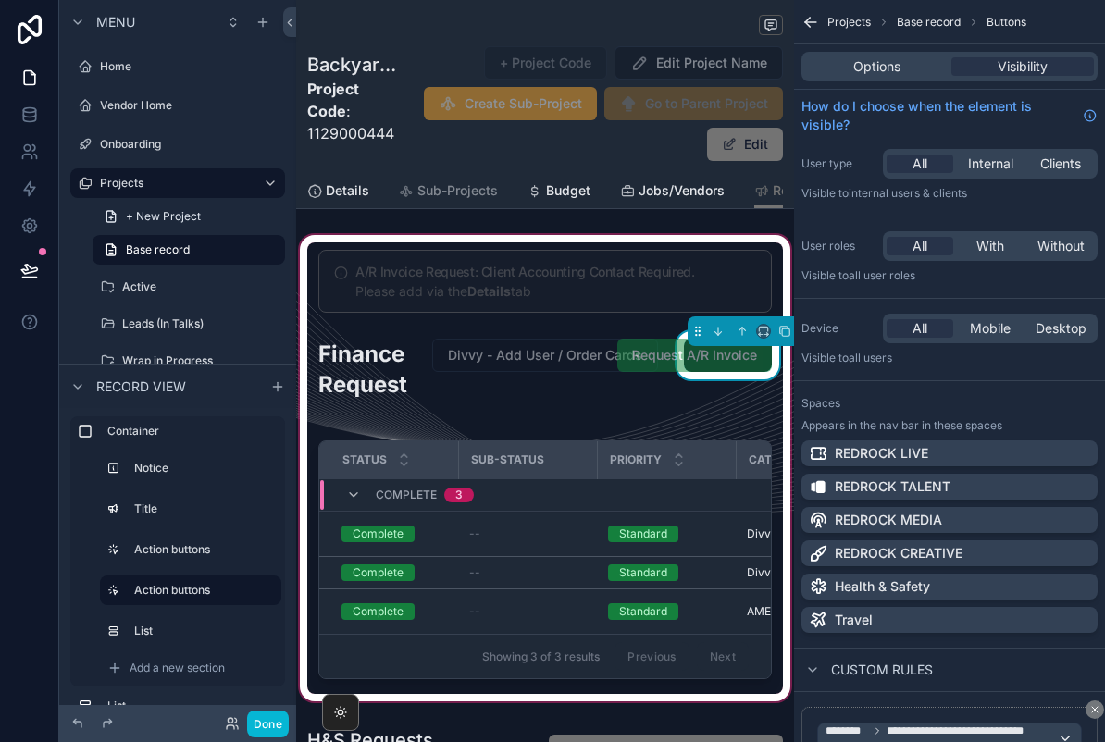
click at [656, 352] on span "Request A/R Invoice" at bounding box center [694, 354] width 155 height 19
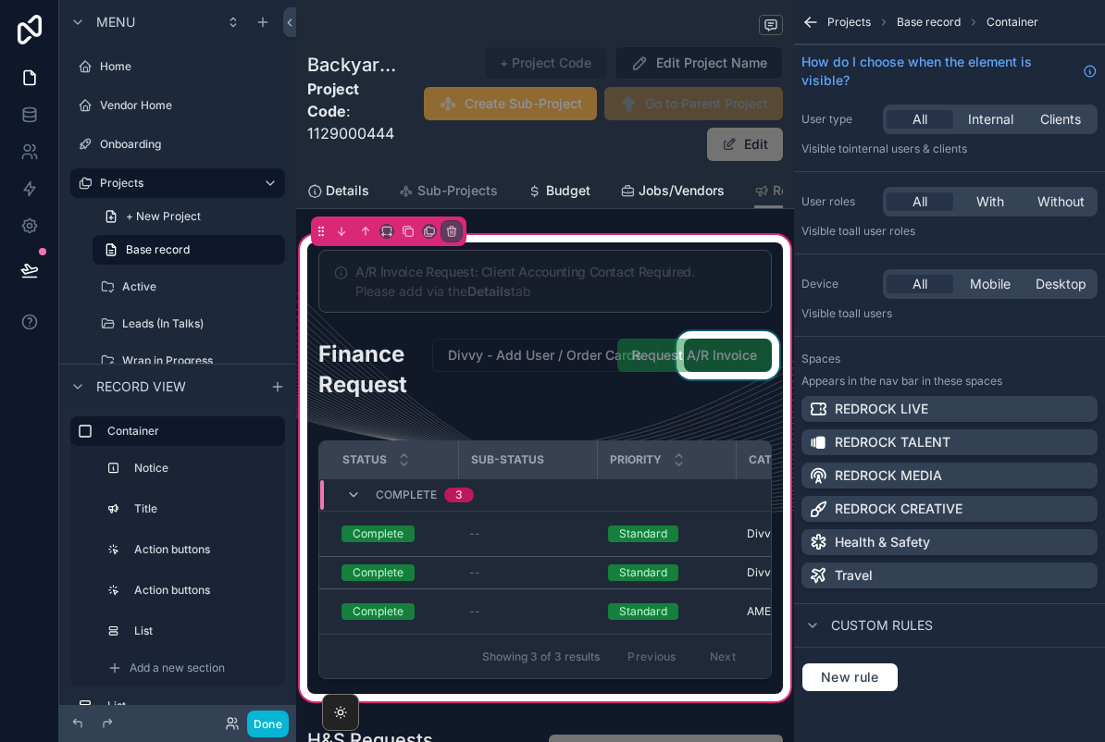
click at [728, 373] on div "scrollable content" at bounding box center [728, 376] width 111 height 91
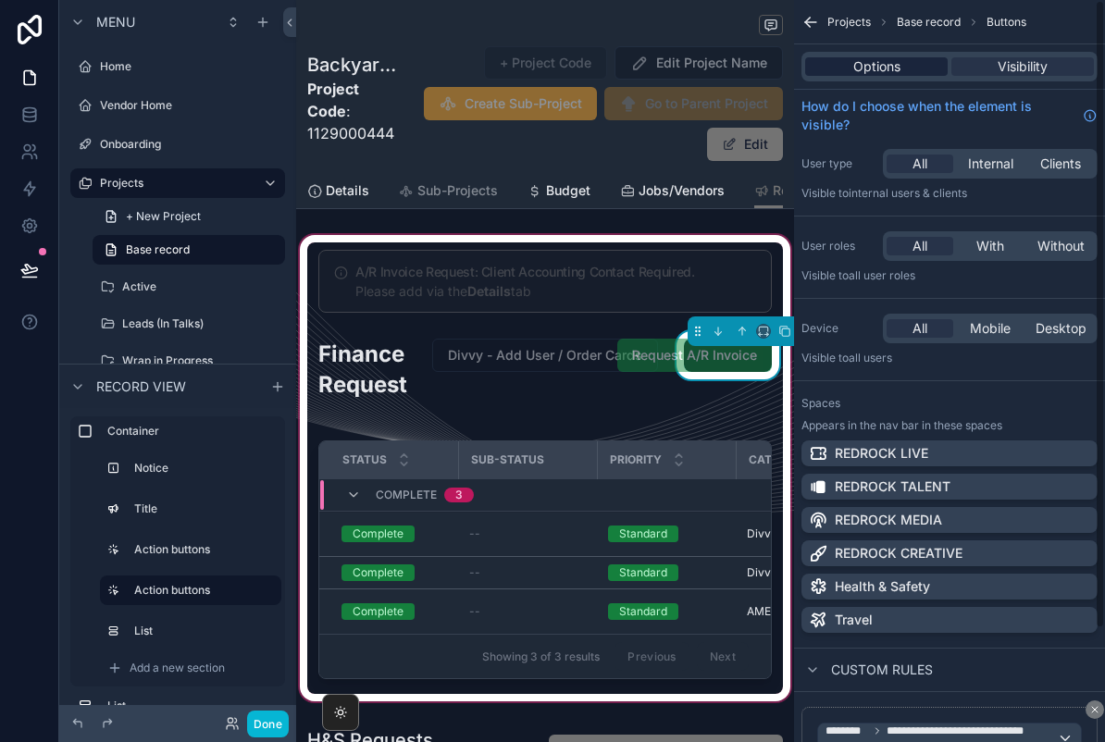
click at [917, 67] on div "Options" at bounding box center [876, 66] width 143 height 19
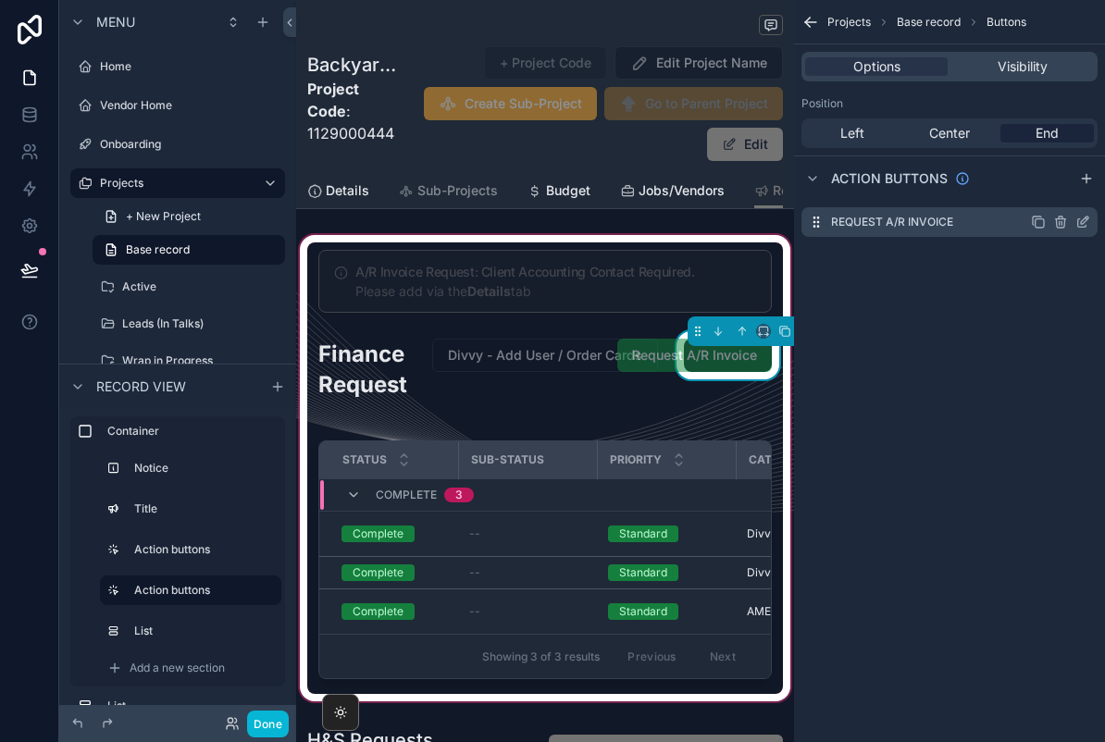
click at [1087, 219] on icon "scrollable content" at bounding box center [1087, 219] width 2 height 2
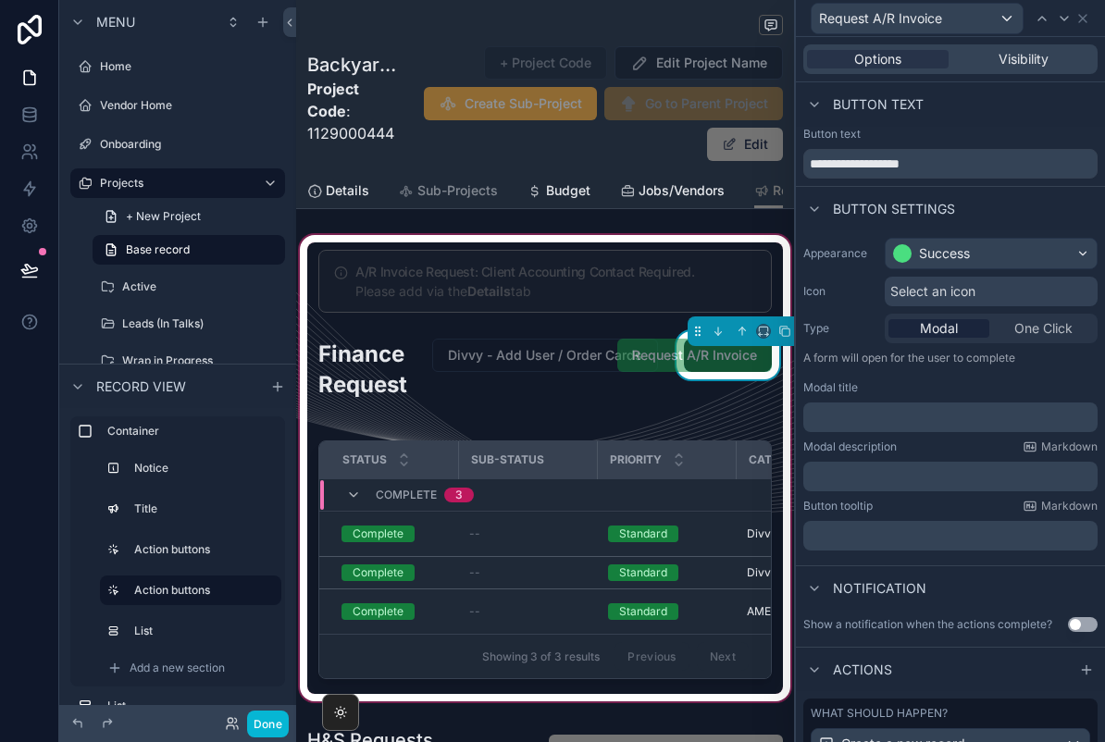
click at [699, 361] on span "Request A/R Invoice" at bounding box center [694, 354] width 155 height 19
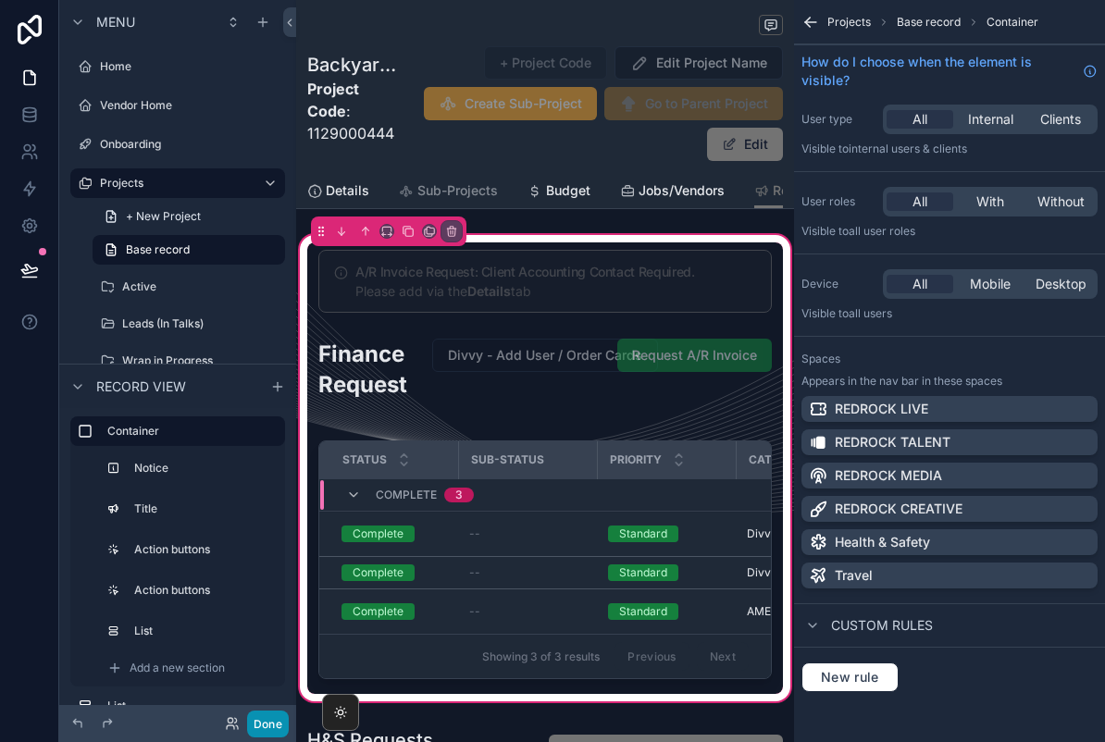
click at [262, 718] on button "Done" at bounding box center [268, 724] width 42 height 27
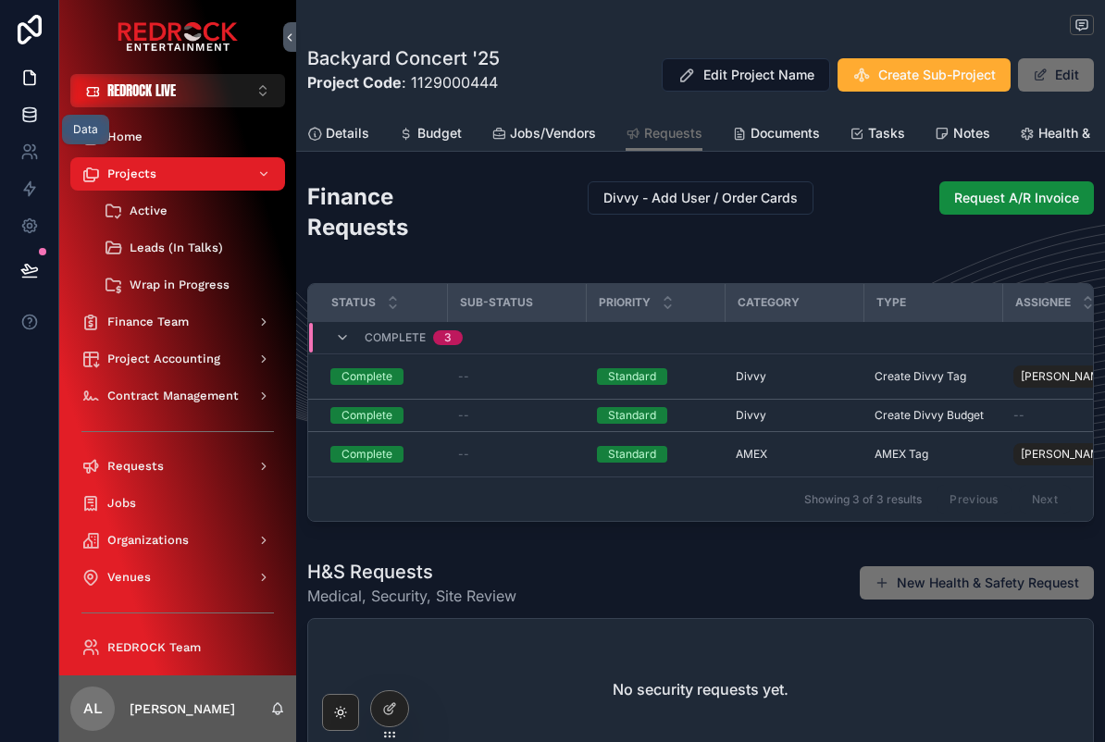
click at [24, 111] on icon at bounding box center [29, 113] width 12 height 7
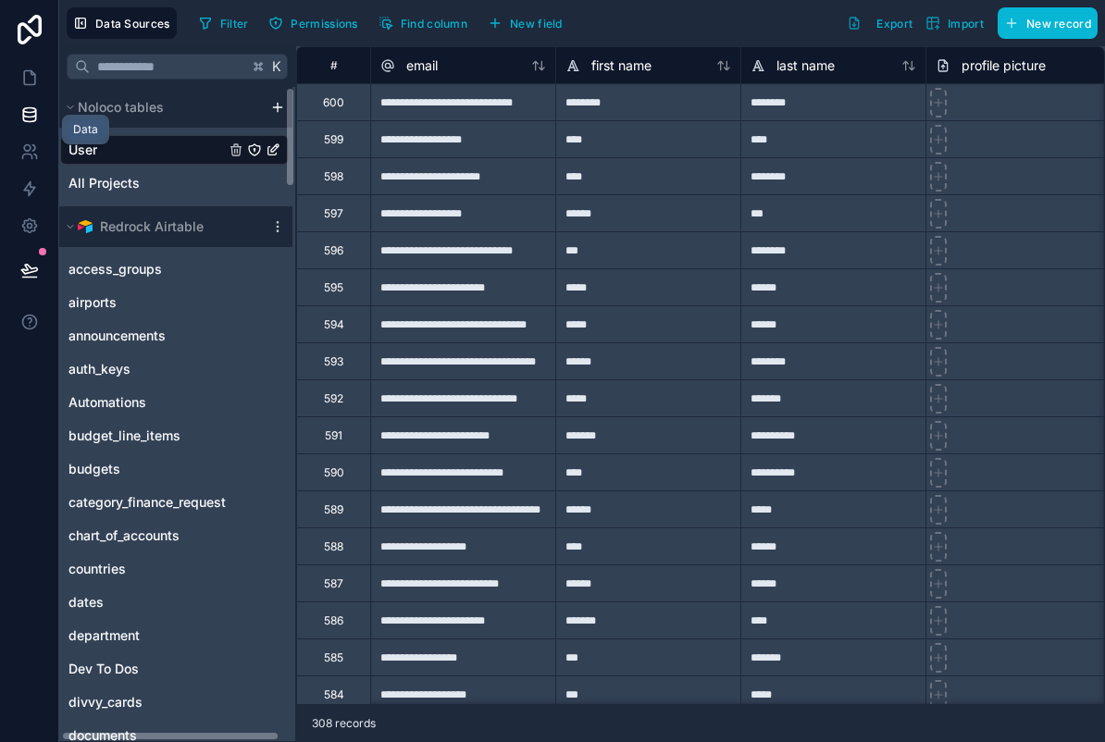
scroll to position [0, 3]
click at [23, 74] on icon at bounding box center [29, 77] width 19 height 19
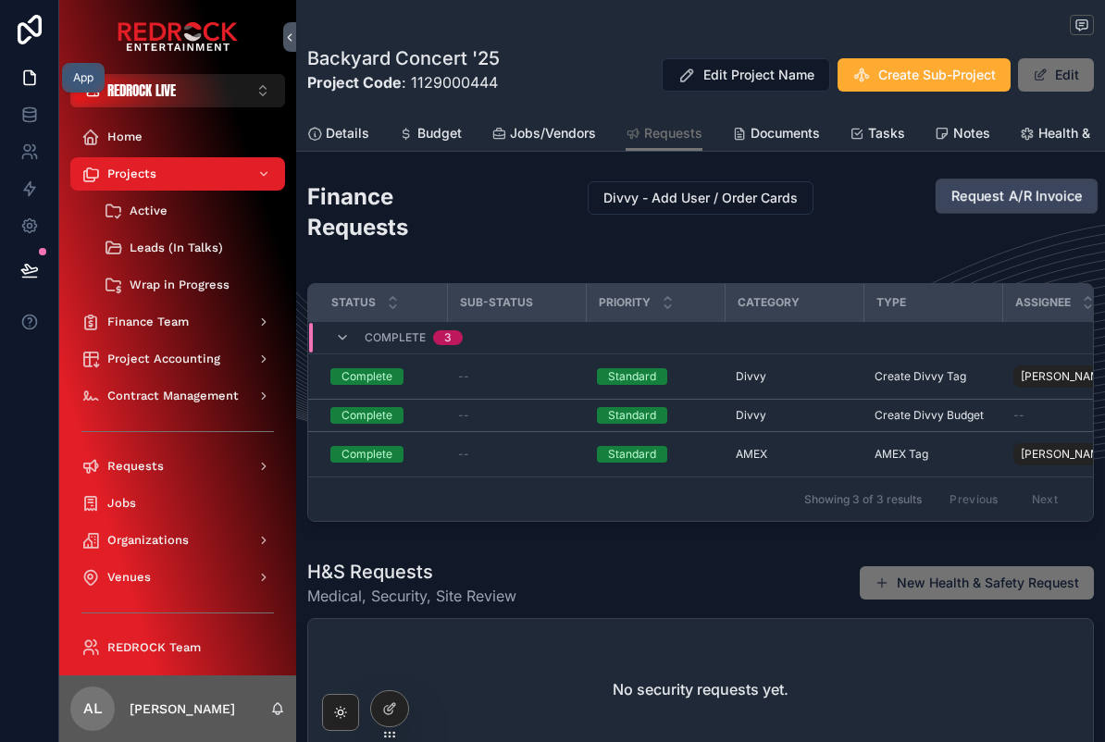
click at [1049, 199] on span "Request A/R Invoice" at bounding box center [1017, 196] width 131 height 19
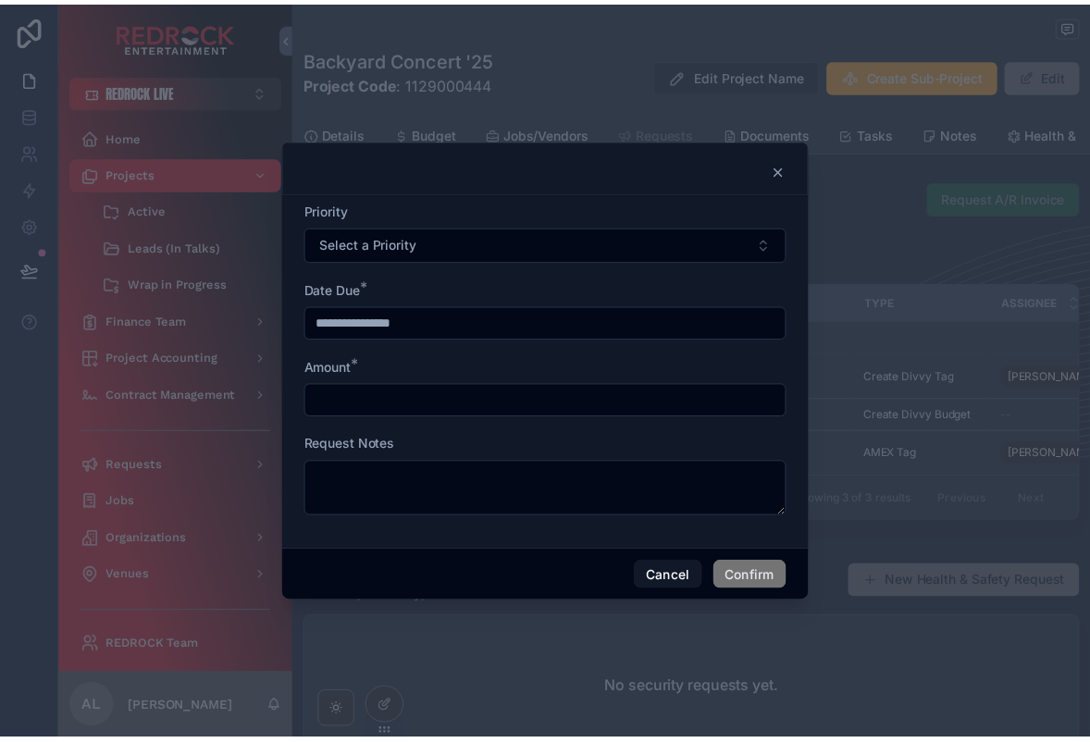
scroll to position [7, 0]
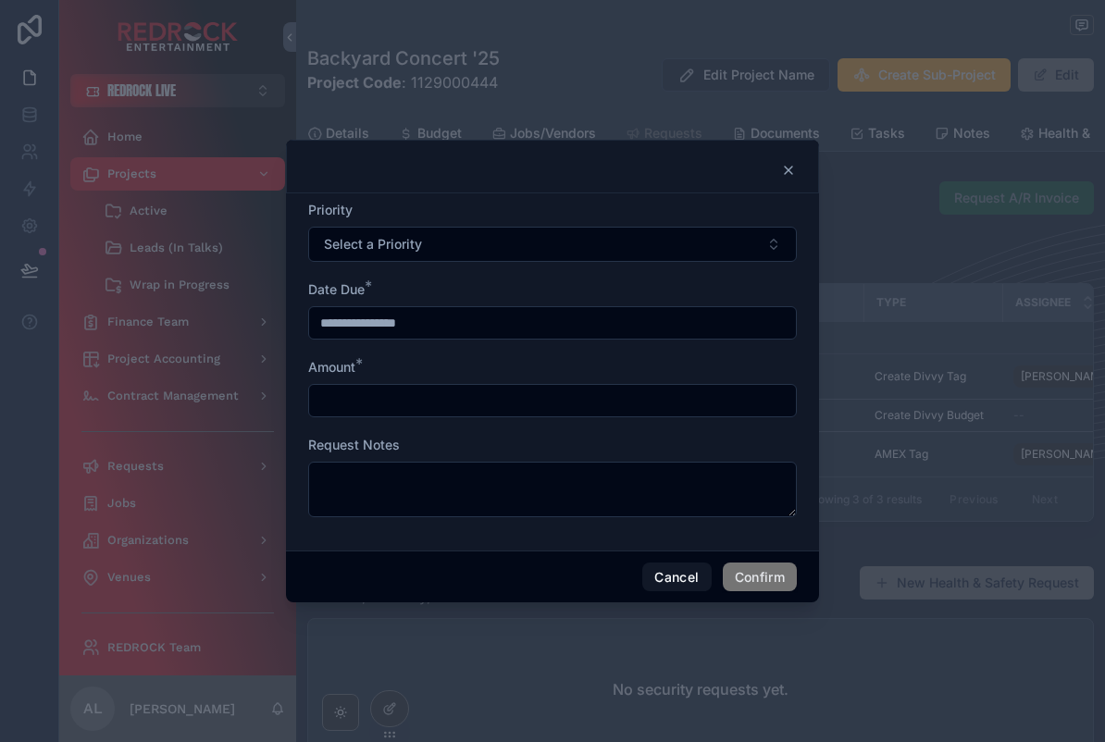
click at [795, 153] on div at bounding box center [552, 167] width 533 height 54
click at [777, 143] on div at bounding box center [552, 167] width 533 height 54
click at [794, 163] on icon at bounding box center [788, 170] width 15 height 15
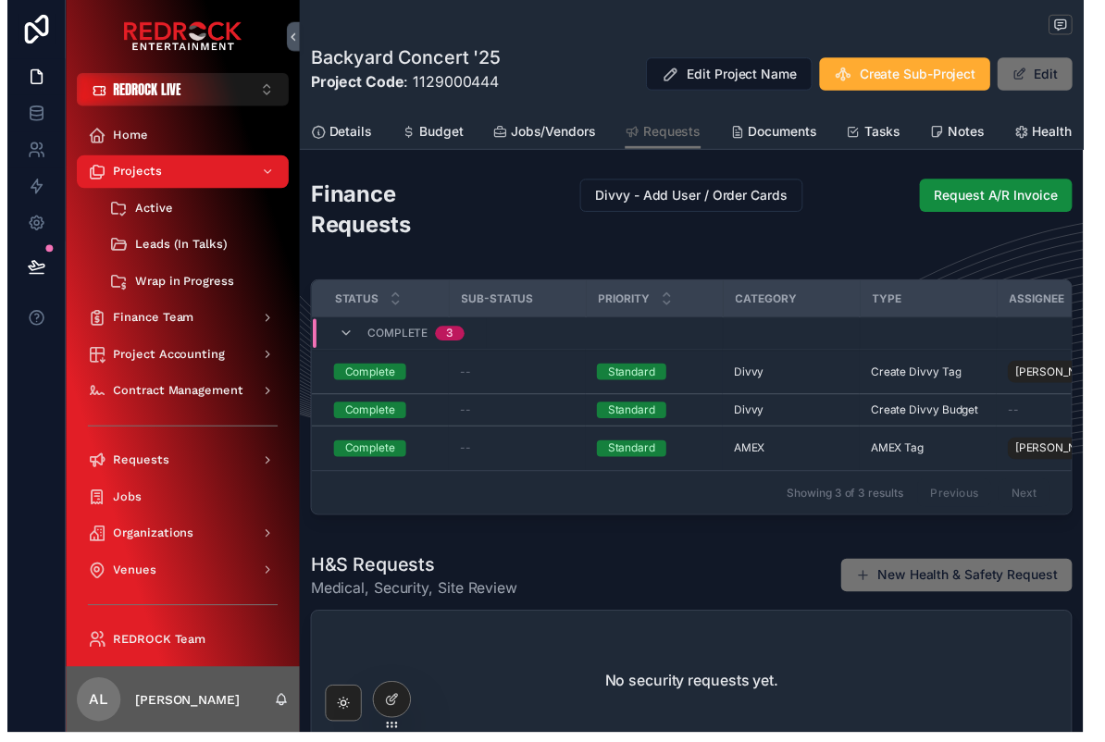
scroll to position [0, 0]
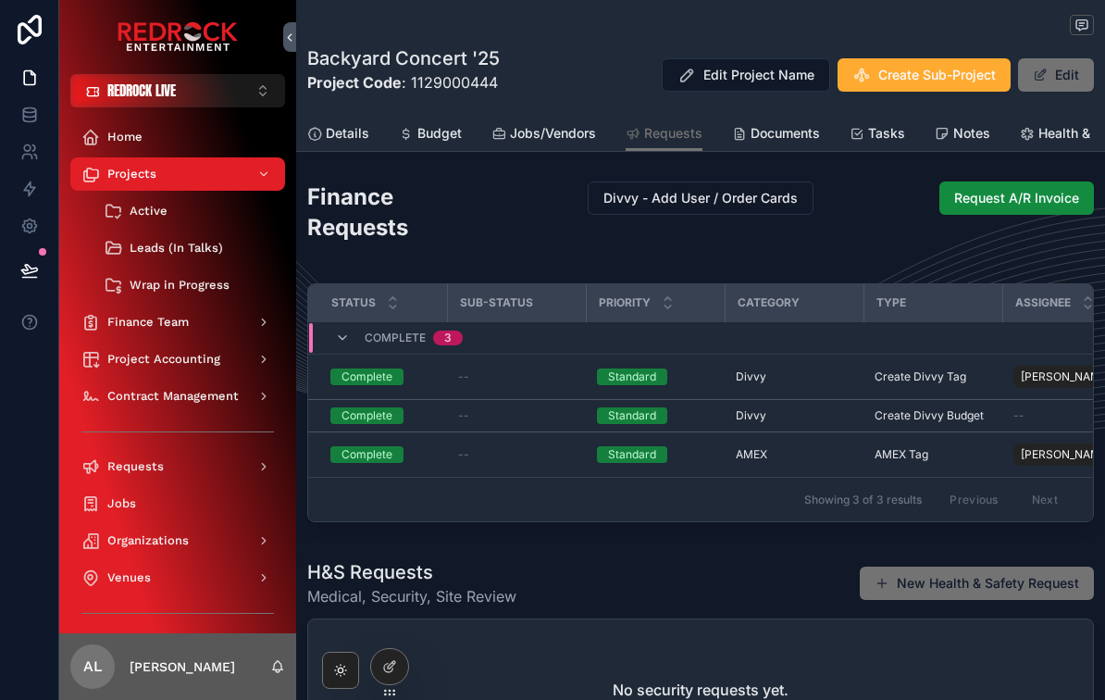
click at [42, 517] on div at bounding box center [29, 350] width 59 height 700
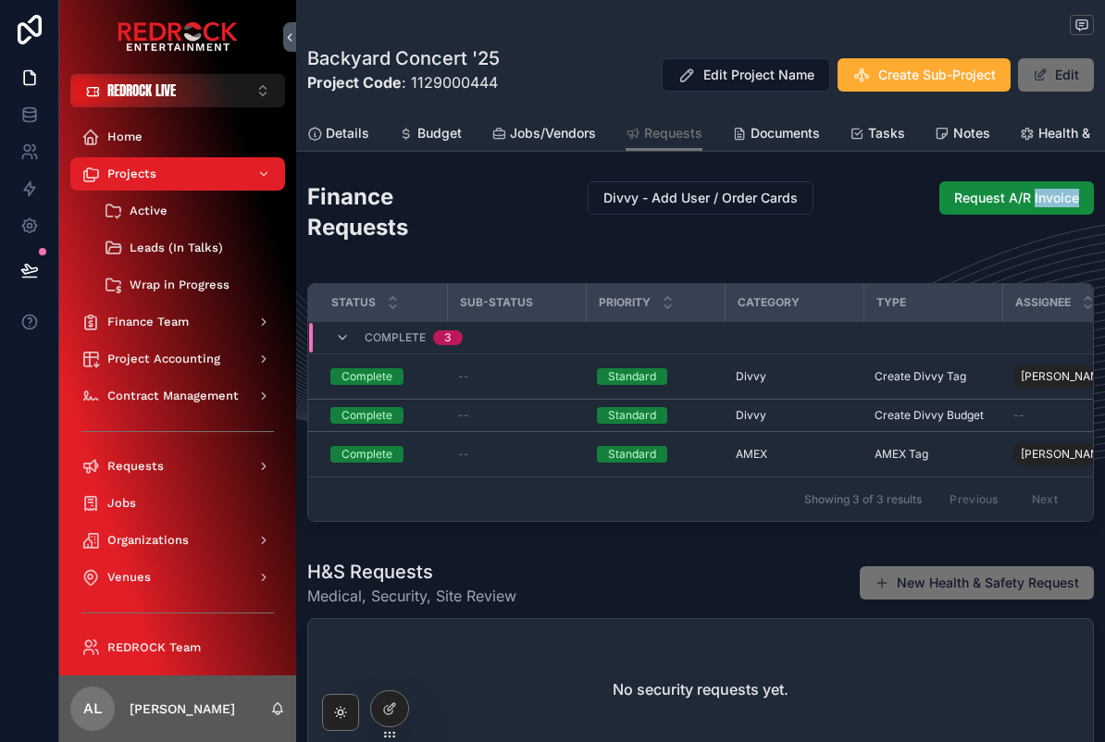
click at [909, 233] on div "Finance Requests Divvy - Add User / Order Cards Request A/R Invoice Status Sub-…" at bounding box center [700, 355] width 809 height 363
click at [139, 152] on link "Home" at bounding box center [177, 136] width 215 height 33
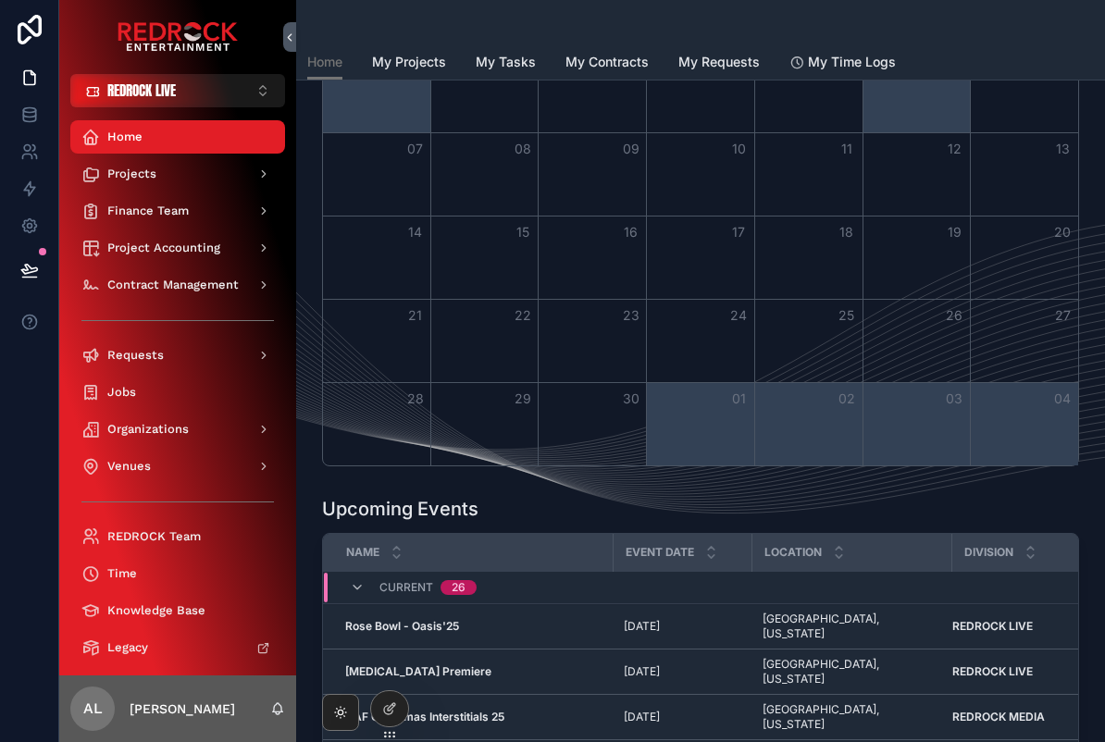
scroll to position [597, 0]
